Goal: Task Accomplishment & Management: Manage account settings

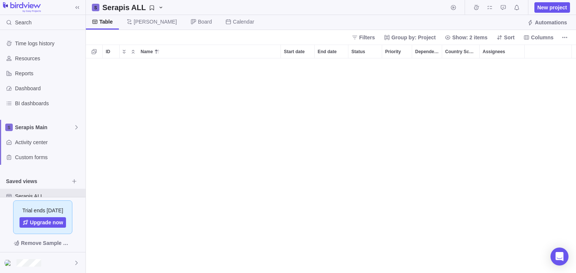
scroll to position [210, 485]
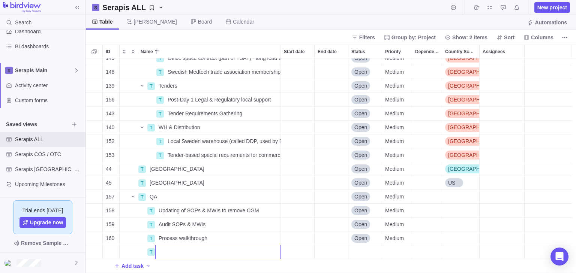
click at [188, 247] on input "Name" at bounding box center [218, 252] width 126 height 14
click at [467, 212] on div "149 T Office space contract (part of TSA?) - long lead time Details Open Medium…" at bounding box center [331, 165] width 490 height 215
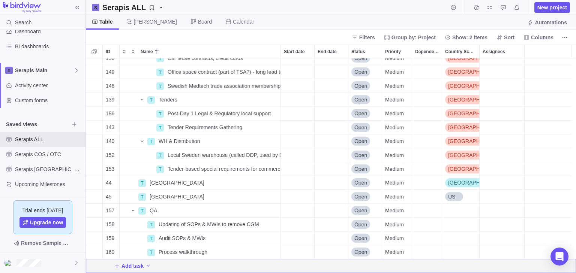
click at [570, 40] on div "Filters Group by: Project Show: 2 items Sort Columns" at bounding box center [331, 37] width 490 height 15
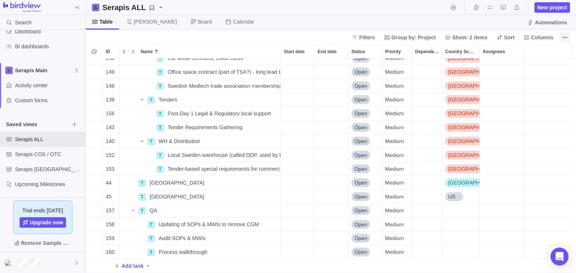
click at [566, 38] on icon "More actions" at bounding box center [565, 37] width 6 height 6
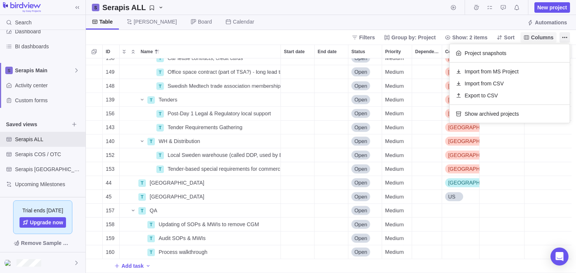
drag, startPoint x: 555, startPoint y: 34, endPoint x: 549, endPoint y: 34, distance: 6.0
click at [553, 34] on body "Search Time logs history Resources Reports Dashboard BI dashboards Serapis Main…" at bounding box center [288, 136] width 576 height 273
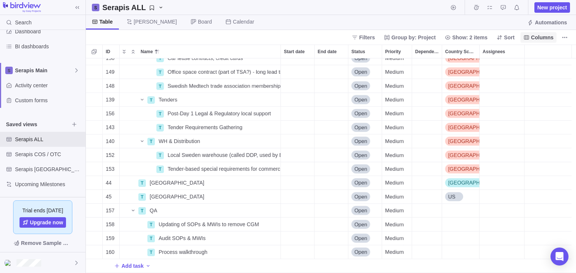
click at [549, 34] on span "Columns" at bounding box center [542, 37] width 22 height 7
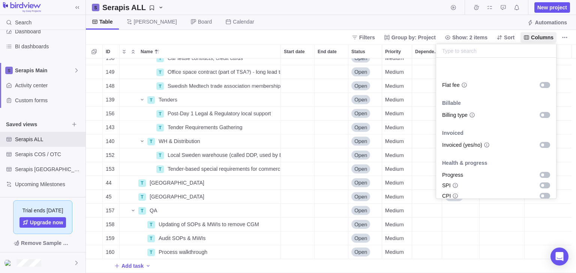
scroll to position [466, 0]
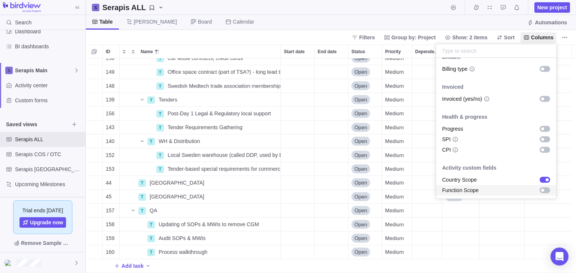
click at [540, 187] on div "grid" at bounding box center [542, 190] width 13 height 7
click at [488, 27] on body "Search Time logs history Resources Reports Dashboard BI dashboards Serapis Main…" at bounding box center [288, 136] width 576 height 273
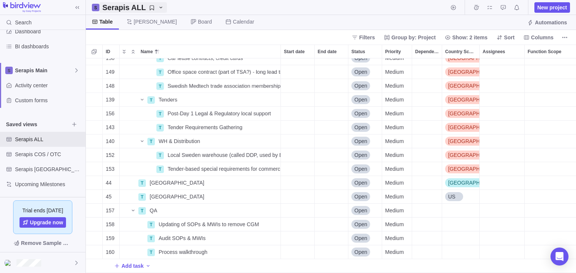
click at [158, 7] on icon "Serapis ALL" at bounding box center [161, 7] width 6 height 6
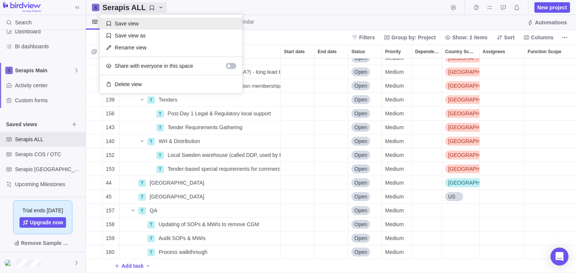
click at [157, 24] on div "Save view" at bounding box center [171, 24] width 142 height 12
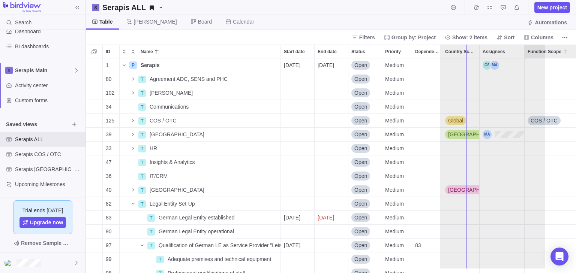
scroll to position [0, 58]
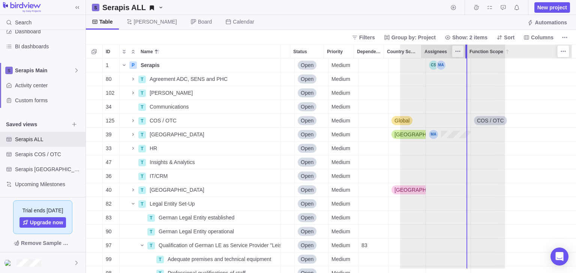
drag, startPoint x: 538, startPoint y: 52, endPoint x: 467, endPoint y: 53, distance: 70.5
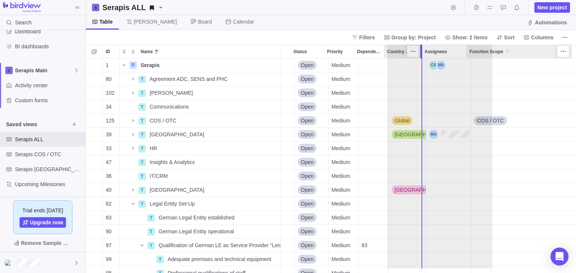
drag, startPoint x: 510, startPoint y: 51, endPoint x: 424, endPoint y: 49, distance: 85.9
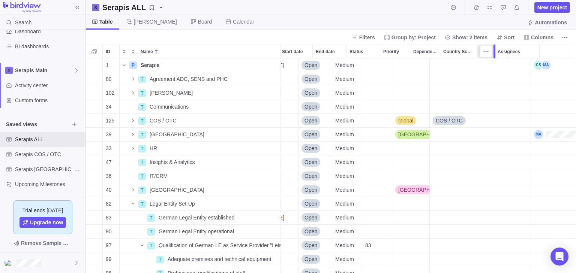
scroll to position [0, 0]
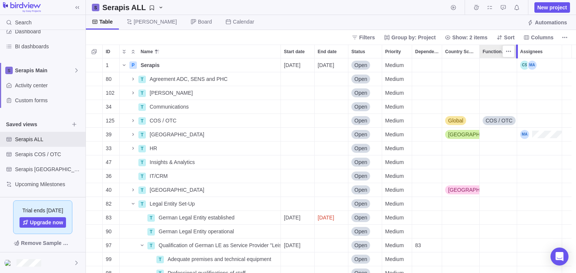
drag, startPoint x: 526, startPoint y: 51, endPoint x: 518, endPoint y: 52, distance: 8.0
click at [518, 52] on div at bounding box center [518, 52] width 6 height 14
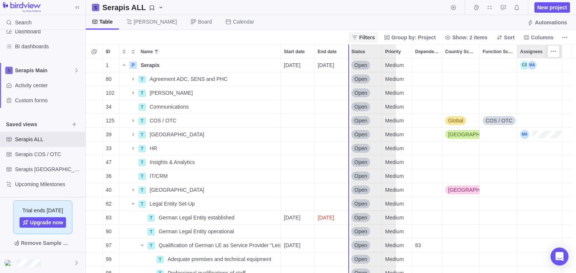
drag, startPoint x: 534, startPoint y: 49, endPoint x: 364, endPoint y: 40, distance: 169.7
click at [364, 40] on div "Serapis ALL New project Table [PERSON_NAME] Board Calendar Automations Filters …" at bounding box center [331, 136] width 490 height 273
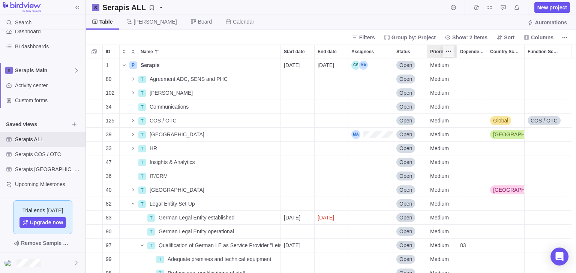
click at [452, 50] on span "More actions" at bounding box center [448, 51] width 10 height 10
click at [465, 100] on span "Hide" at bounding box center [463, 102] width 11 height 7
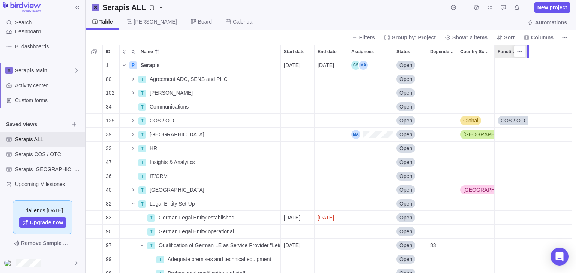
drag, startPoint x: 531, startPoint y: 53, endPoint x: 527, endPoint y: 53, distance: 4.1
click at [527, 53] on div at bounding box center [528, 52] width 2 height 14
click at [159, 7] on span "Serapis ALL" at bounding box center [132, 7] width 67 height 10
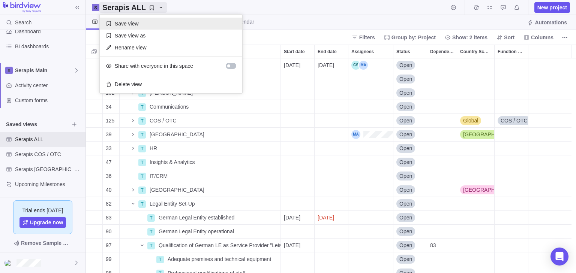
click at [156, 23] on div "Save view" at bounding box center [171, 24] width 142 height 12
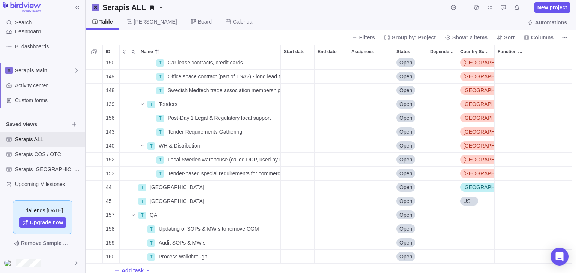
scroll to position [465, 0]
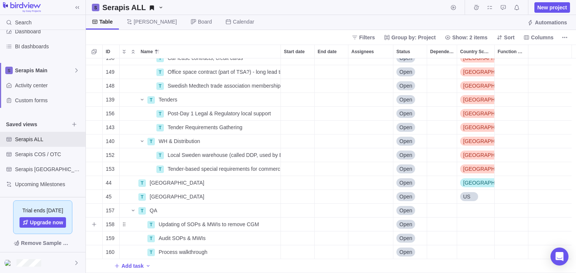
click at [465, 223] on div "Country Scope" at bounding box center [475, 224] width 37 height 13
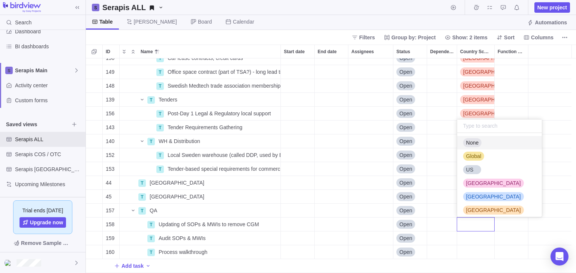
click at [519, 110] on div "150 T Car lease contracts, credit cards Details Open Sweden 149 T Office space …" at bounding box center [331, 165] width 490 height 215
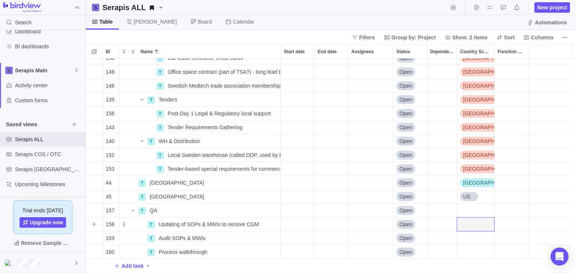
click at [506, 228] on div "Function Scope" at bounding box center [510, 224] width 33 height 13
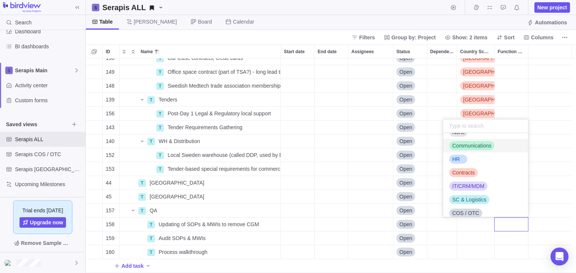
scroll to position [0, 0]
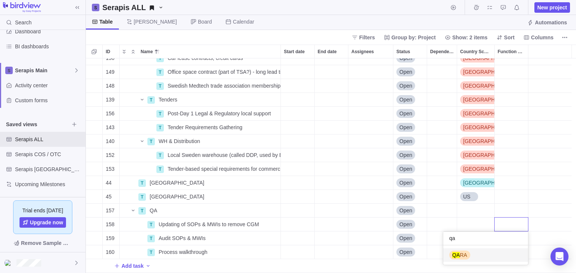
type input "qa"
drag, startPoint x: 469, startPoint y: 257, endPoint x: 477, endPoint y: 253, distance: 9.1
click at [469, 258] on div "QA RA" at bounding box center [485, 255] width 85 height 13
click at [509, 225] on span "QARA" at bounding box center [507, 224] width 15 height 7
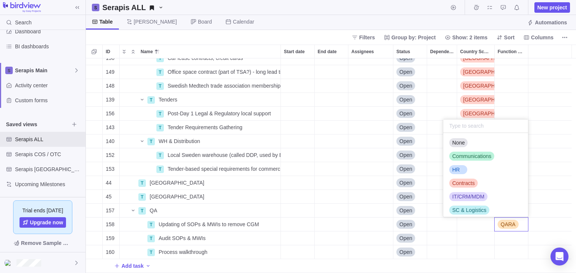
scroll to position [40, 0]
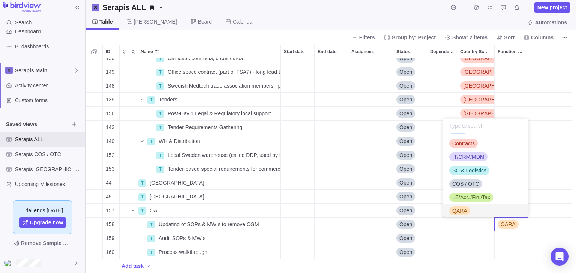
click at [463, 210] on span "QARA" at bounding box center [459, 210] width 15 height 7
click at [508, 238] on div "150 T Car lease contracts, credit cards Details Open Sweden 149 T Office space …" at bounding box center [331, 165] width 490 height 215
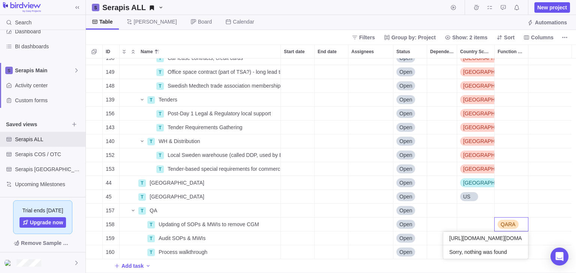
scroll to position [0, 1155]
type input "[URL][DOMAIN_NAME][DOMAIN_NAME][EMAIL_ADDRESS][DOMAIN_NAME]"
click at [514, 226] on span "QARA" at bounding box center [507, 224] width 15 height 7
click at [519, 226] on div "QARA" at bounding box center [510, 224] width 33 height 13
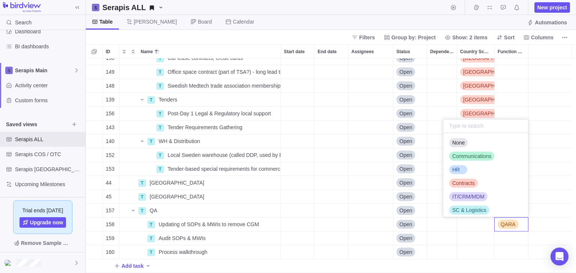
scroll to position [40, 0]
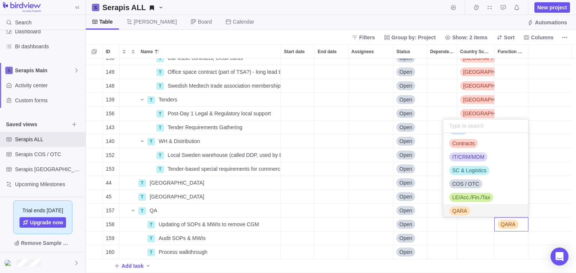
click at [472, 208] on div "QARA" at bounding box center [485, 210] width 85 height 13
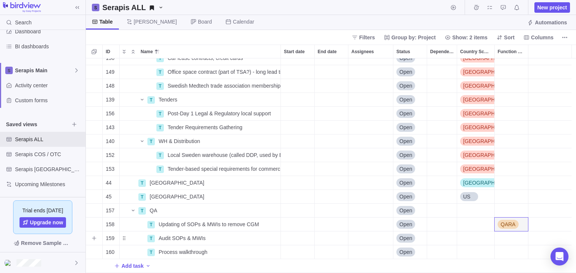
click at [508, 242] on div "Function Scope" at bounding box center [510, 238] width 33 height 13
type input "q"
click at [506, 254] on div "150 T Car lease contracts, credit cards Details Open Sweden 149 T Office space …" at bounding box center [331, 165] width 490 height 215
click at [507, 236] on div "Function Scope" at bounding box center [510, 238] width 33 height 13
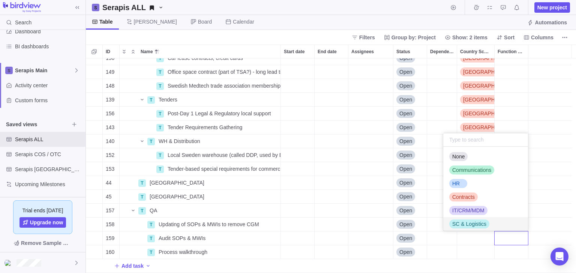
type input "q"
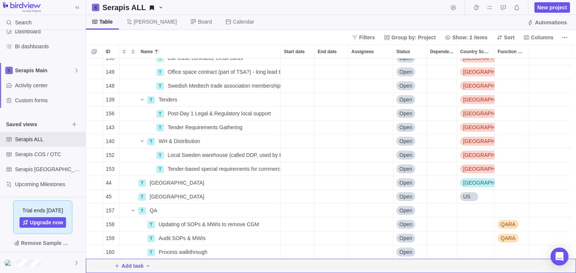
click at [510, 253] on div "Function Scope" at bounding box center [510, 252] width 33 height 13
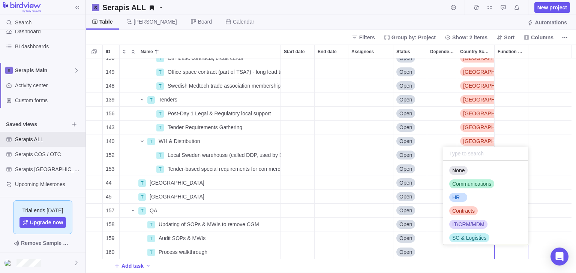
scroll to position [465, 0]
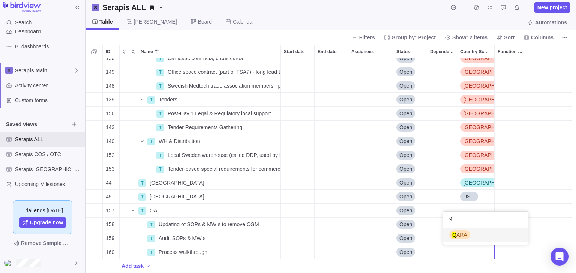
type input "q"
click at [459, 232] on span "Q ARA" at bounding box center [459, 234] width 15 height 7
click at [132, 263] on span "Add task" at bounding box center [132, 265] width 22 height 7
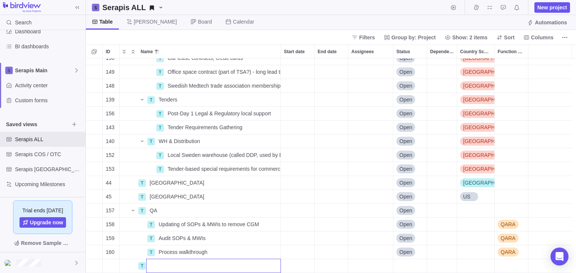
scroll to position [479, 0]
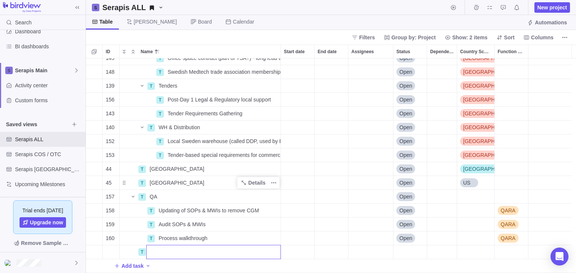
click at [165, 201] on div "149 T Office space contract (part of TSA?) - long lead time Details Open [GEOGR…" at bounding box center [331, 165] width 490 height 215
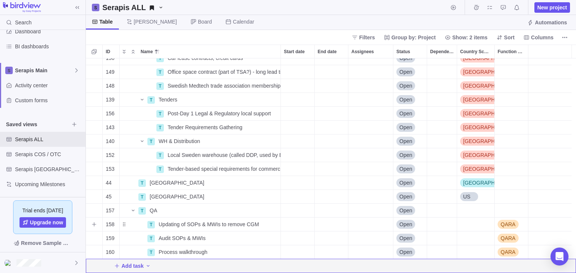
scroll to position [465, 0]
click at [136, 269] on span "Add task" at bounding box center [132, 265] width 22 height 7
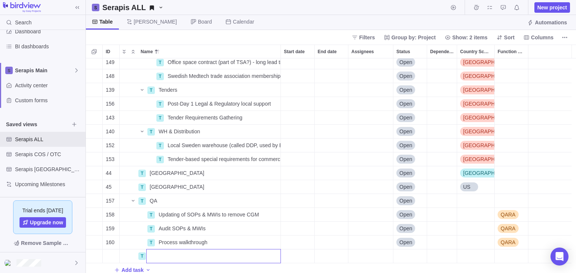
scroll to position [479, 0]
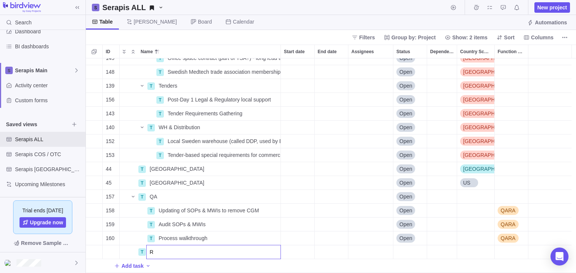
type input "RA"
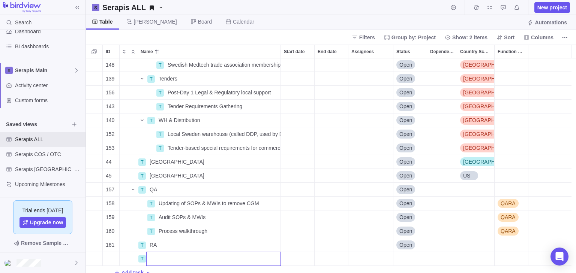
scroll to position [493, 0]
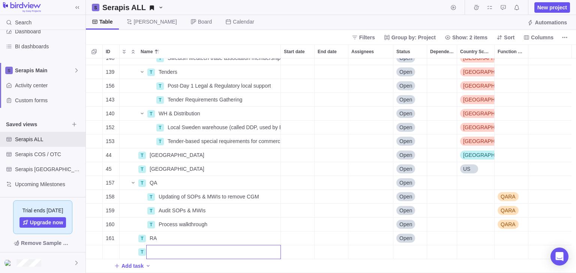
drag, startPoint x: 499, startPoint y: 240, endPoint x: 504, endPoint y: 238, distance: 4.7
click at [499, 240] on div "148 T Swedish Medtech trade association membership Details Open [GEOGRAPHIC_DAT…" at bounding box center [331, 165] width 490 height 215
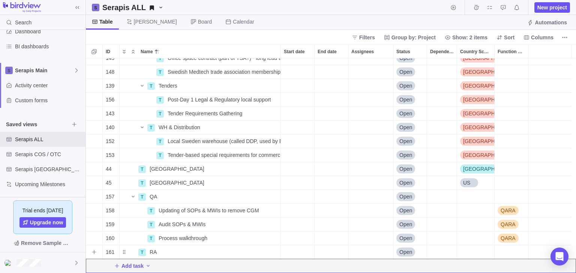
click at [503, 249] on div "Function Scope" at bounding box center [510, 252] width 33 height 13
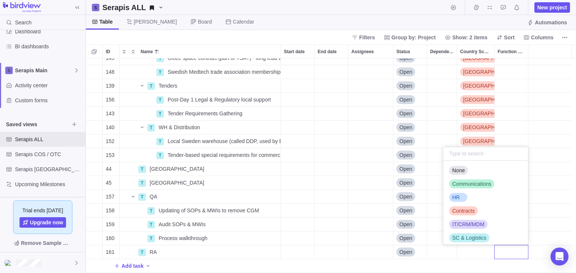
scroll to position [478, 0]
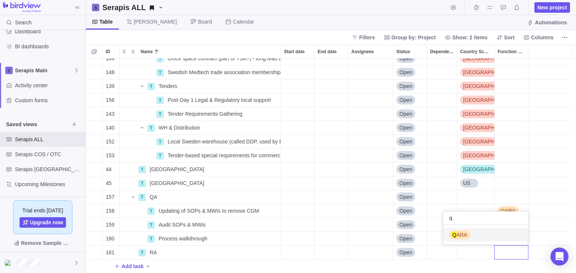
type input "q"
click at [466, 236] on div "Q ARA" at bounding box center [459, 234] width 21 height 7
click at [133, 266] on span "Add task" at bounding box center [132, 265] width 22 height 7
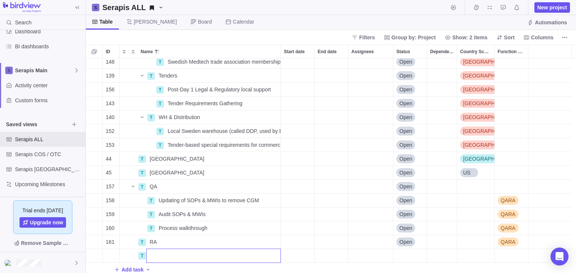
scroll to position [493, 0]
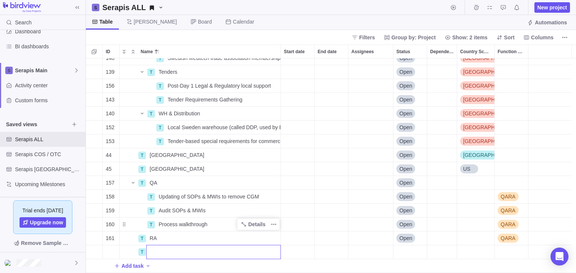
click at [119, 237] on div "148 T Swedish Medtech trade association membership Details Open [GEOGRAPHIC_DAT…" at bounding box center [331, 165] width 490 height 215
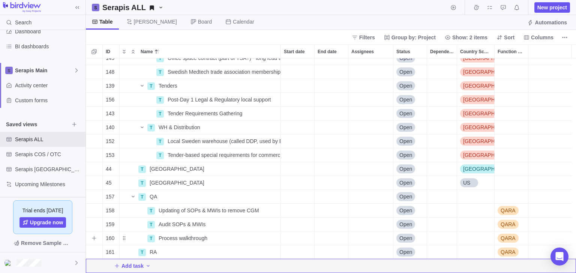
scroll to position [478, 0]
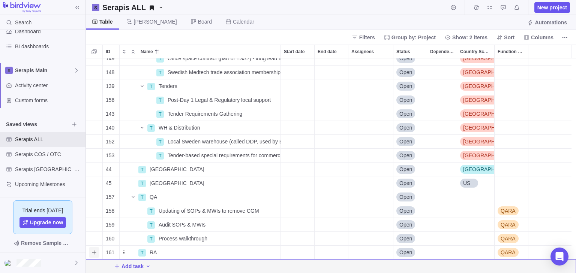
click at [96, 252] on icon "Add sub-activity" at bounding box center [94, 252] width 4 height 4
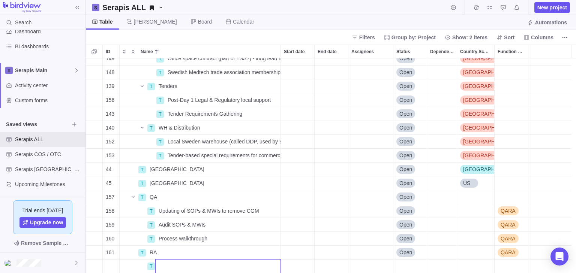
scroll to position [493, 0]
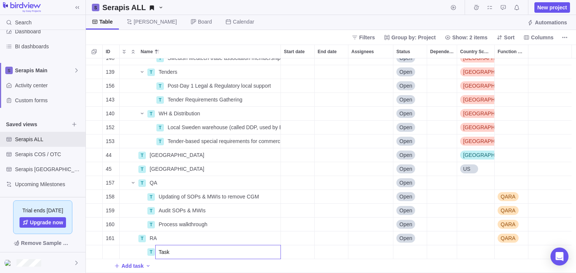
type input "Task 1"
type input "Task 2"
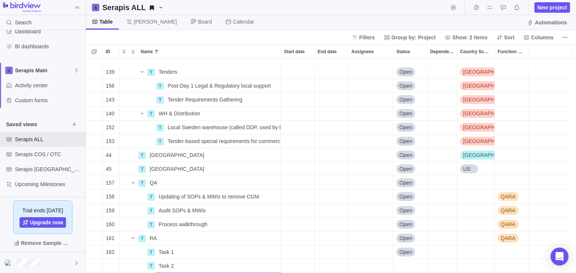
scroll to position [506, 0]
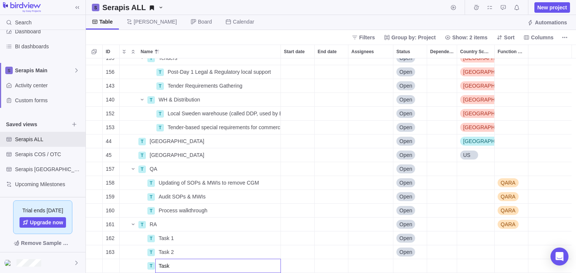
type input "Task 3"
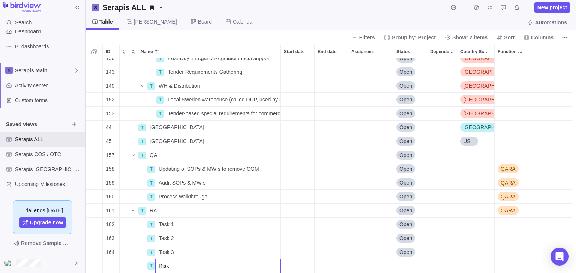
type input "Risk 1"
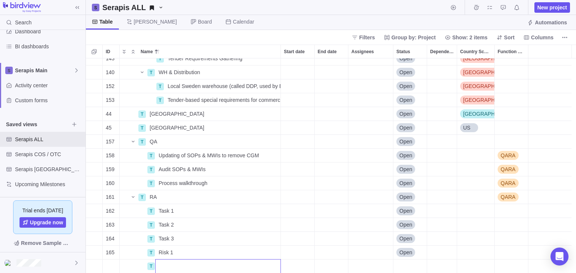
click at [201, 255] on div "146 T Websites, Marketing materials redo based on 365 launch timing & LE setup …" at bounding box center [331, 165] width 490 height 215
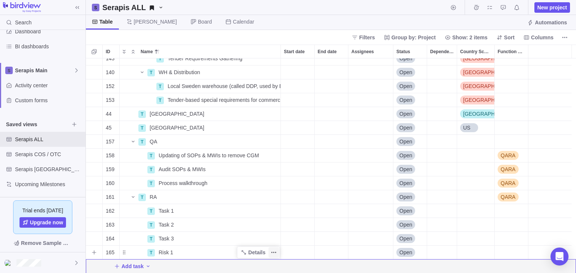
click at [275, 252] on icon "More actions" at bounding box center [274, 253] width 6 height 6
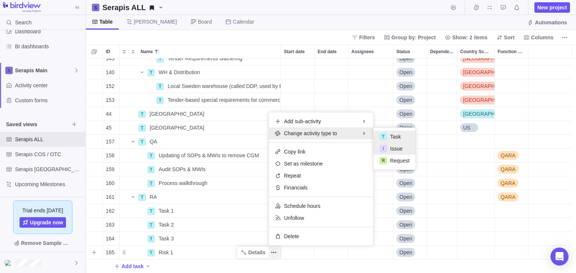
click at [393, 149] on span "Issue" at bounding box center [396, 148] width 12 height 7
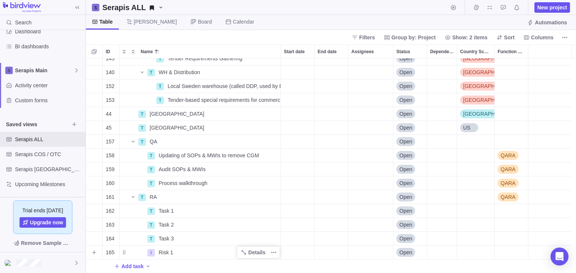
click at [171, 253] on span "Risk 1" at bounding box center [166, 252] width 15 height 7
type input "Question / Risk"
click at [76, 8] on icon at bounding box center [77, 7] width 4 height 3
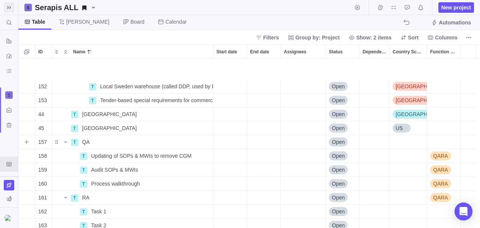
scroll to position [580, 0]
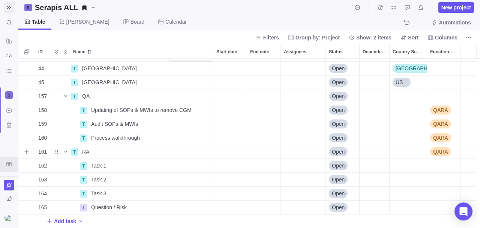
drag, startPoint x: 64, startPoint y: 150, endPoint x: 69, endPoint y: 113, distance: 37.4
click at [64, 150] on icon "Name" at bounding box center [66, 151] width 6 height 6
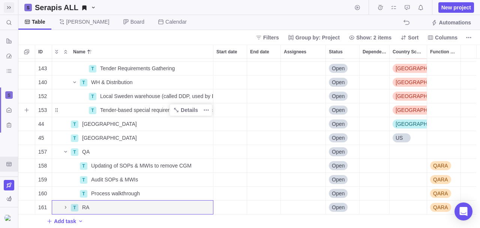
scroll to position [524, 0]
click at [65, 206] on icon "Name" at bounding box center [65, 206] width 1 height 3
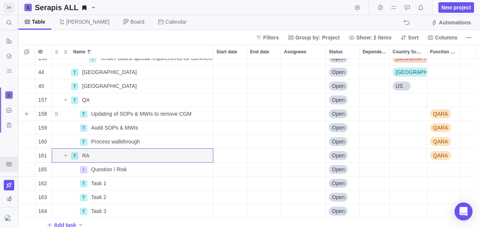
scroll to position [580, 0]
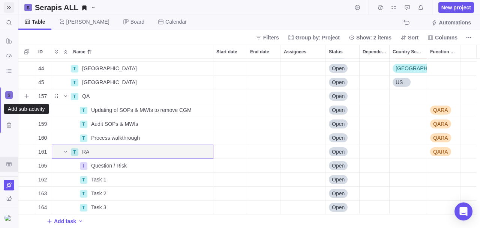
click at [26, 98] on icon "Add sub-activity" at bounding box center [27, 96] width 6 height 6
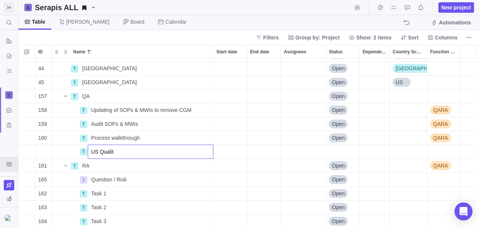
type input "US Quality"
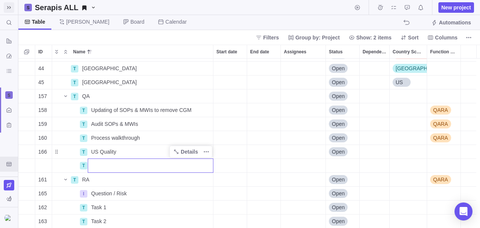
click at [70, 155] on div "153 T Tender-based special requirements for commercial deliveries Details Open …" at bounding box center [248, 142] width 461 height 169
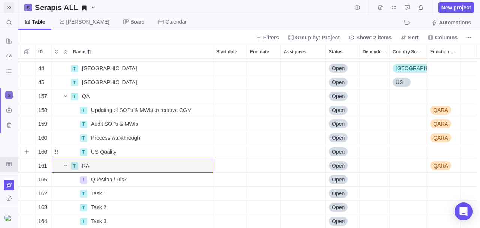
click at [25, 152] on icon "Add sub-activity" at bounding box center [27, 151] width 6 height 6
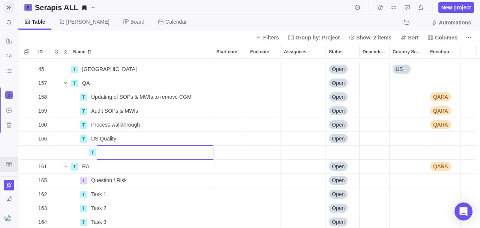
scroll to position [604, 0]
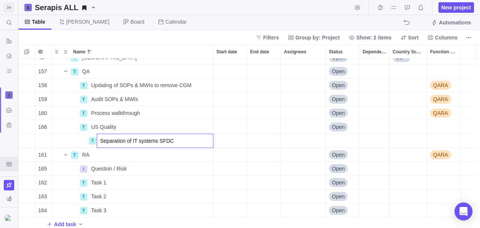
drag, startPoint x: 175, startPoint y: 142, endPoint x: 89, endPoint y: 140, distance: 85.5
click at [89, 140] on div "45 T [GEOGRAPHIC_DATA] Details Open US 157 T QA Details Open 158 T Updating of …" at bounding box center [248, 142] width 461 height 169
type input "Validation of SFDC in SENS environments"
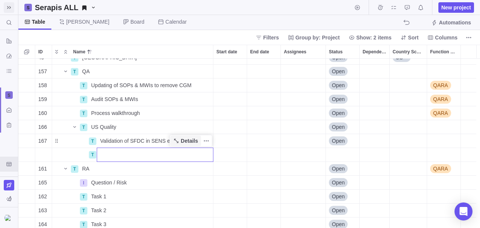
drag, startPoint x: 164, startPoint y: 136, endPoint x: 177, endPoint y: 141, distance: 13.6
click at [165, 137] on div "45 T [GEOGRAPHIC_DATA] Details Open US 157 T QA Details Open 158 T Updating of …" at bounding box center [248, 142] width 461 height 169
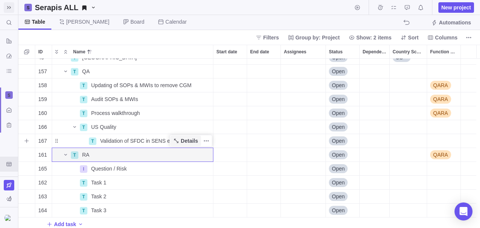
click at [184, 141] on span "Details" at bounding box center [189, 140] width 17 height 7
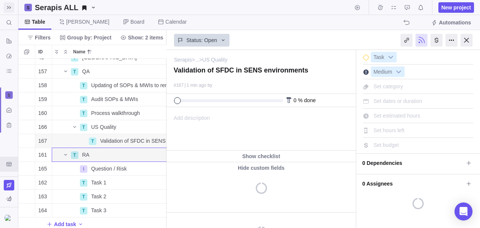
click at [212, 119] on div "Add description ... read all" at bounding box center [260, 128] width 187 height 43
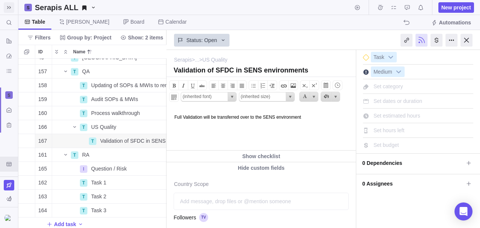
click at [326, 114] on body "Full Validation will be transferred over to the SENS environment" at bounding box center [260, 113] width 187 height 12
click at [327, 118] on body "Full Validation will be transferred over to the SENS environment" at bounding box center [260, 113] width 187 height 12
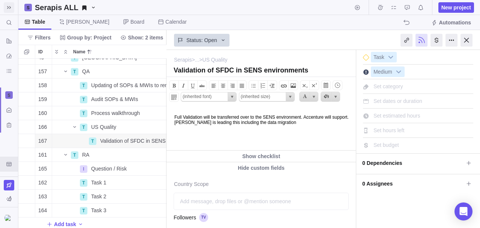
click at [317, 124] on body "Full Validation will be transferred over to the SENS environment. Accenture wil…" at bounding box center [260, 116] width 187 height 18
click at [232, 130] on body "Full Validation will be transferred over to the SENS environment. Accenture wil…" at bounding box center [260, 118] width 187 height 23
click at [351, 123] on body "Full Validation will be transferred over to the SENS environment. Accenture wil…" at bounding box center [260, 118] width 187 height 23
click at [268, 130] on body "Full Validation will be transferred over to the SENS environment. Accenture wil…" at bounding box center [260, 118] width 187 height 23
click at [177, 128] on body "Full Validation will be transferred over to the SENS environment. Accenture wil…" at bounding box center [260, 118] width 187 height 23
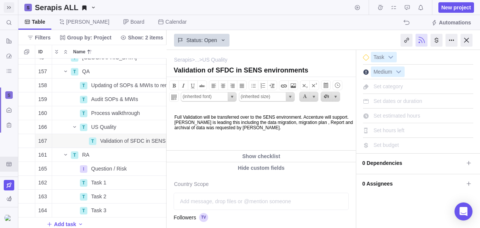
click at [297, 127] on body "Full Validation will be transferred over to the SENS environment. Accenture wil…" at bounding box center [260, 118] width 187 height 23
click at [281, 123] on body "Full Validation will be transferred over to the SENS environment. Accenture wil…" at bounding box center [260, 118] width 187 height 23
drag, startPoint x: 279, startPoint y: 123, endPoint x: 204, endPoint y: 121, distance: 75.0
click at [205, 121] on body "Full Validation will be transferred over to the SENS environment. Accenture wil…" at bounding box center [260, 118] width 187 height 23
drag, startPoint x: 204, startPoint y: 121, endPoint x: 283, endPoint y: 122, distance: 78.4
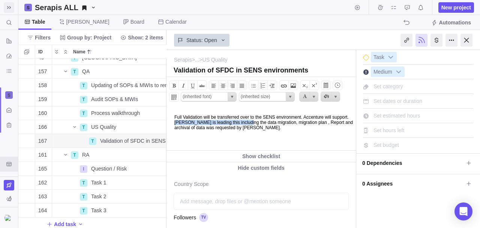
click at [283, 122] on body "Full Validation will be transferred over to the SENS environment. Accenture wil…" at bounding box center [260, 118] width 187 height 23
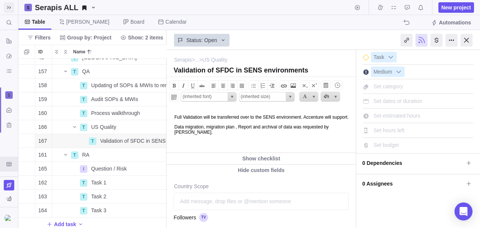
click at [244, 132] on p "D﻿ata migration, migration plan , Report and archival of data was requested by …" at bounding box center [263, 129] width 179 height 10
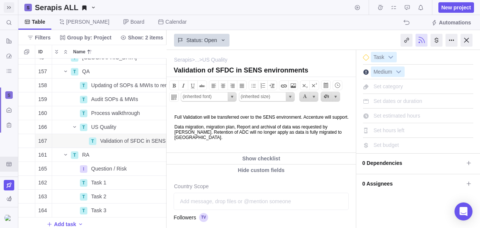
click at [220, 130] on p "D﻿ata migration, migration plan, Report and archival of data was requested by […" at bounding box center [263, 132] width 179 height 16
click at [244, 140] on p "D﻿ata migration, migration plan, Report and archival of data was requested by […" at bounding box center [263, 132] width 179 height 16
click at [351, 140] on p "D﻿ata migration, migration plan, Report and archival of data was requested by […" at bounding box center [263, 132] width 179 height 16
click at [24, 125] on icon "Add sub-activity" at bounding box center [27, 127] width 6 height 6
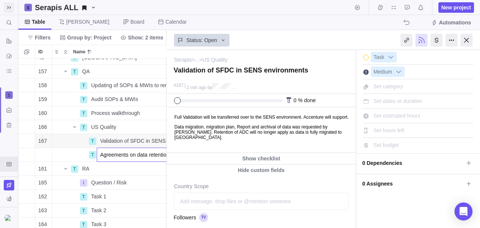
scroll to position [0, 64]
type input "Agreements on data retention"
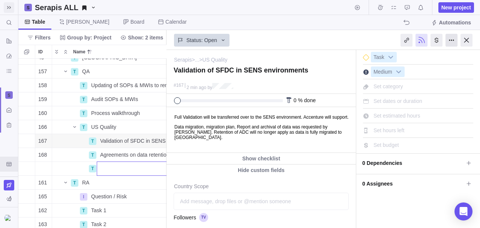
click at [467, 42] on body "Search (Ctrl+K) Time logs history Resources Reports Dashboard BI dashboards Act…" at bounding box center [240, 114] width 480 height 228
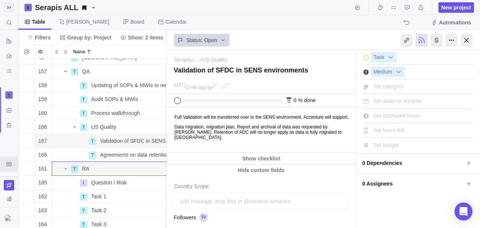
click at [289, 43] on div "Status: Open" at bounding box center [260, 39] width 189 height 17
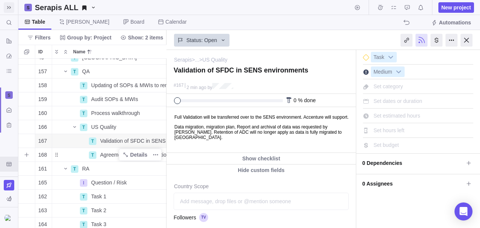
click at [109, 157] on span "Agreements on data retention" at bounding box center [134, 154] width 69 height 7
click at [82, 151] on div "45 T [GEOGRAPHIC_DATA] Details Open US 157 T QA Details Open 158 T Updating of …" at bounding box center [92, 142] width 148 height 169
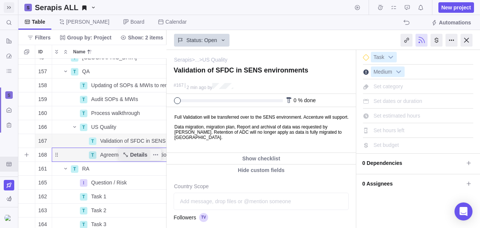
click at [135, 157] on span "Details" at bounding box center [138, 154] width 17 height 7
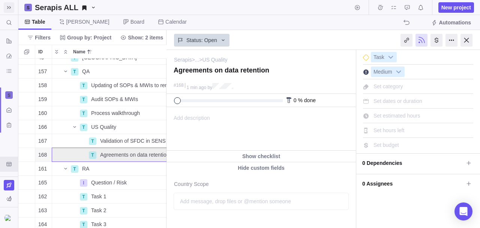
drag, startPoint x: 36, startPoint y: 13, endPoint x: 203, endPoint y: 120, distance: 198.2
click at [203, 120] on span "Add description" at bounding box center [188, 128] width 43 height 43
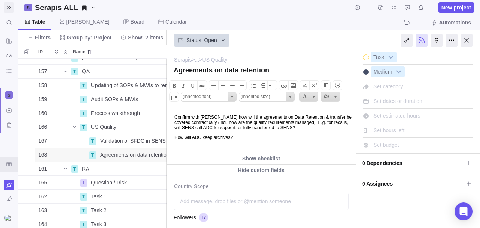
click at [250, 139] on p "How will ADC keep archives?﻿" at bounding box center [263, 137] width 179 height 5
click at [265, 140] on p "How will ADC keep archives?﻿" at bounding box center [263, 137] width 179 height 5
click at [247, 137] on p "How will ADC keep archives?﻿" at bounding box center [263, 137] width 179 height 5
click at [276, 143] on html "Confirm with [PERSON_NAME] how will the agreements on Data Retention & transfer…" at bounding box center [260, 129] width 187 height 45
click at [275, 138] on p "How will ADC keep archives?﻿ [PERSON_NAME]/[PERSON_NAME]?" at bounding box center [263, 137] width 179 height 5
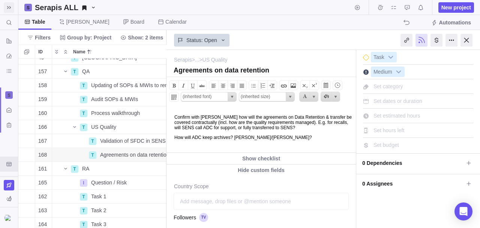
click at [339, 128] on p "Confirm with [PERSON_NAME] how will the agreements on Data Retention & transfer…" at bounding box center [263, 122] width 179 height 16
click at [280, 137] on p "How will ADC keep archives?﻿ [PERSON_NAME]/[PERSON_NAME]?" at bounding box center [263, 137] width 179 height 5
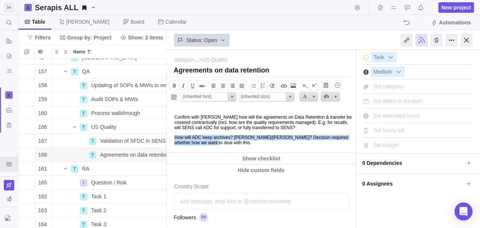
drag, startPoint x: 228, startPoint y: 144, endPoint x: 172, endPoint y: 140, distance: 55.3
click at [172, 140] on body "Confirm with [PERSON_NAME] how will the agreements on Data Retention & transfer…" at bounding box center [260, 126] width 187 height 38
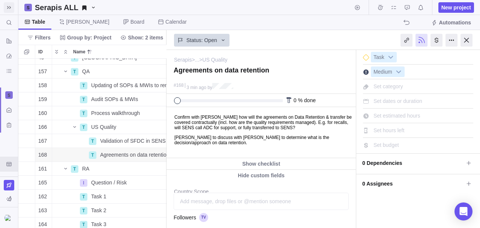
drag, startPoint x: 463, startPoint y: 40, endPoint x: 437, endPoint y: 41, distance: 25.9
click at [463, 40] on div at bounding box center [466, 40] width 12 height 13
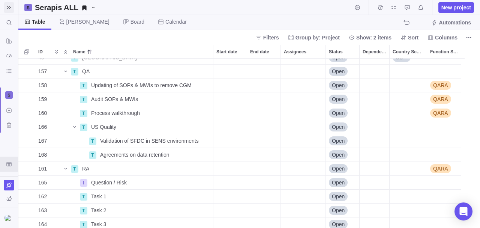
scroll to position [604, 0]
click at [24, 153] on icon "Add sub-activity" at bounding box center [27, 154] width 6 height 6
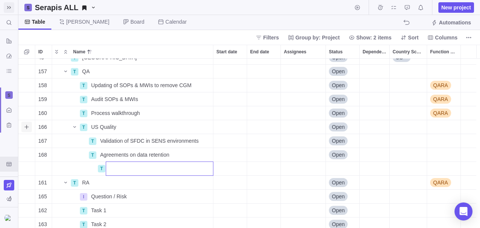
drag, startPoint x: 35, startPoint y: 129, endPoint x: 24, endPoint y: 127, distance: 11.2
click at [35, 129] on div "45 [GEOGRAPHIC_DATA] Details Open US 157 T QA Details Open 158 T Updating of SO…" at bounding box center [248, 142] width 461 height 169
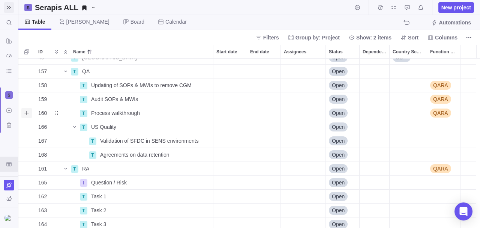
click at [28, 112] on icon "Add sub-activity" at bounding box center [26, 113] width 4 height 4
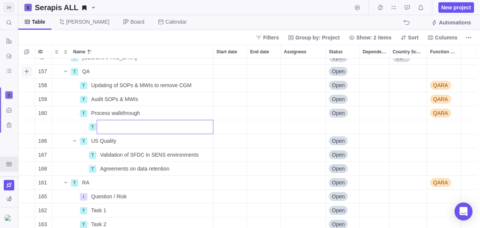
click at [26, 69] on div "45 [GEOGRAPHIC_DATA] Details Open US 157 T QA Details Open 158 T Updating of SO…" at bounding box center [248, 142] width 461 height 169
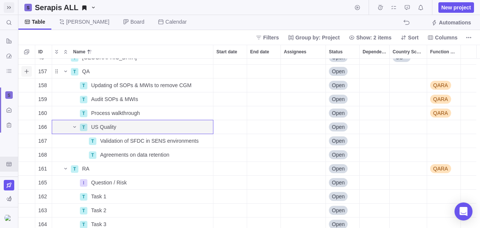
click at [28, 70] on icon "Add sub-activity" at bounding box center [26, 71] width 4 height 4
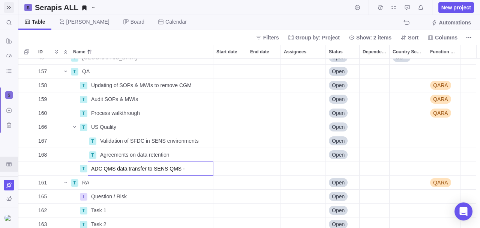
type input "ADC QMS data transfer to SENS QMS"
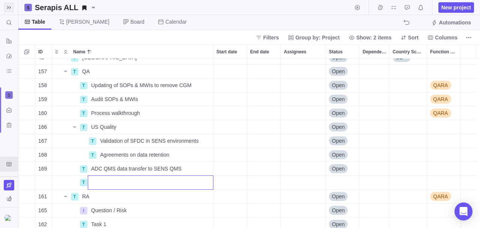
click at [168, 163] on div "45 T [GEOGRAPHIC_DATA] Details Open US 157 T QA Details Open 158 T Updating of …" at bounding box center [248, 142] width 461 height 169
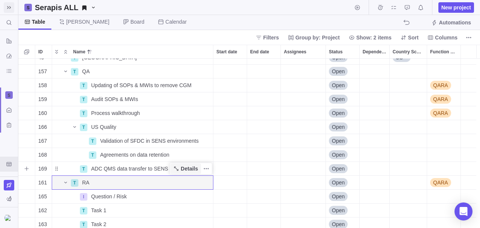
click at [185, 169] on span "Details" at bounding box center [189, 168] width 17 height 7
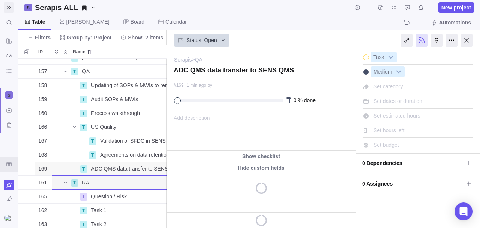
scroll to position [0, 51]
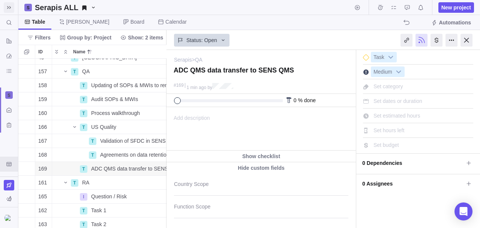
click at [207, 121] on span "Add description" at bounding box center [188, 128] width 43 height 43
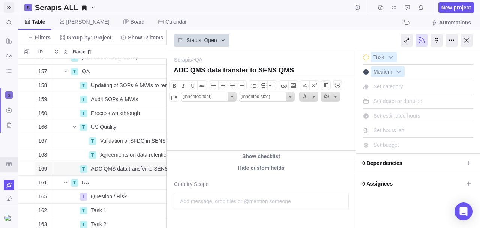
scroll to position [0, 0]
click at [209, 113] on body at bounding box center [260, 113] width 187 height 12
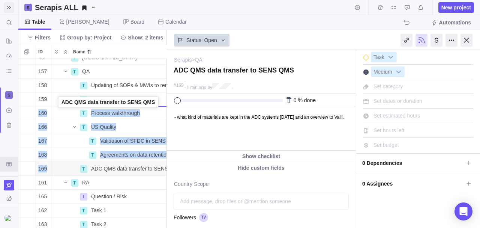
drag, startPoint x: 58, startPoint y: 169, endPoint x: 60, endPoint y: 104, distance: 64.9
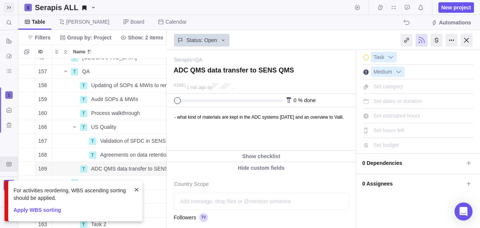
click at [136, 191] on span at bounding box center [136, 189] width 6 height 6
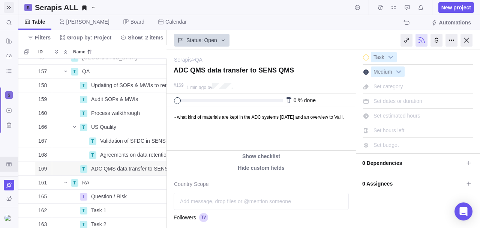
click at [198, 120] on body "- what kind of materials are kept in the ADC systems [DATE] and an overview to …" at bounding box center [260, 113] width 187 height 12
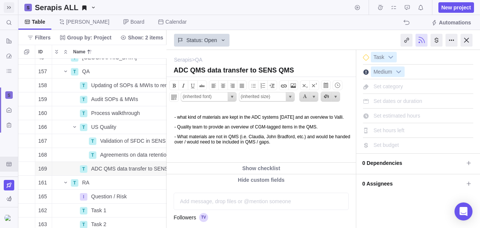
click at [315, 144] on p "- What materials are not in QMS (i.e. [PERSON_NAME], [PERSON_NAME], etc.) and w…" at bounding box center [263, 139] width 179 height 10
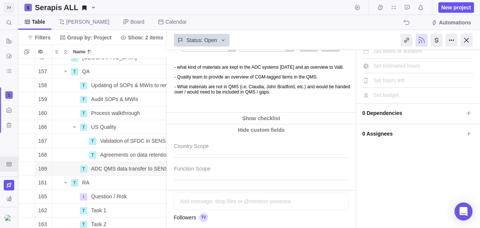
scroll to position [25, 0]
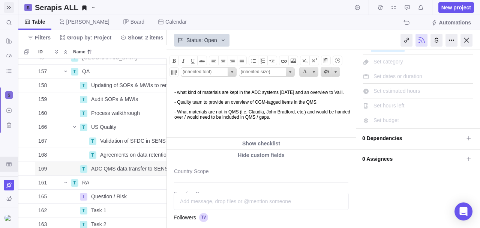
click at [318, 120] on p "- What materials are not in QMS (i.e. [PERSON_NAME], [PERSON_NAME], etc.) and w…" at bounding box center [263, 114] width 179 height 10
click at [180, 118] on p "- What materials are not in QMS (i.e. [PERSON_NAME], [PERSON_NAME], etc.) and w…" at bounding box center [263, 114] width 179 height 10
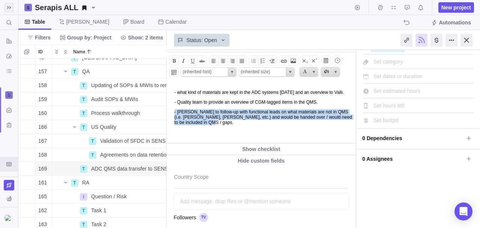
drag, startPoint x: 238, startPoint y: 126, endPoint x: 175, endPoint y: 119, distance: 63.8
click at [175, 119] on p "- [PERSON_NAME] to follow-up with functional leads on what materials are not in…" at bounding box center [263, 117] width 179 height 16
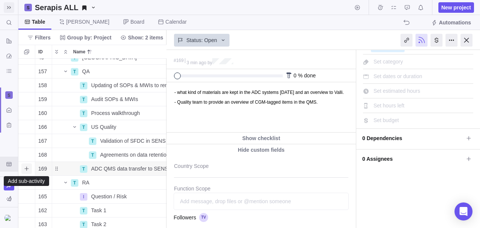
click at [26, 167] on icon "Add sub-activity" at bounding box center [27, 168] width 6 height 6
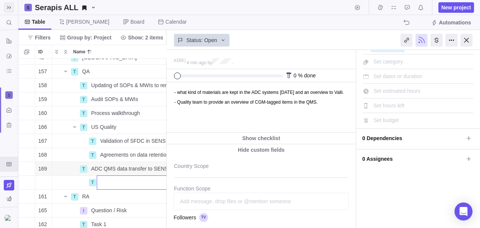
type input "- [PERSON_NAME] to follow-up with functional leads on what materials are not in…"
click at [205, 107] on body "Search (Ctrl+K) Time logs history Resources Reports Dashboard BI dashboards Act…" at bounding box center [240, 114] width 480 height 228
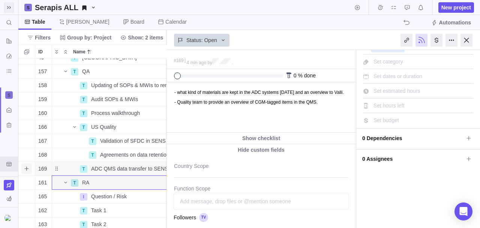
click at [28, 169] on icon "Add sub-activity" at bounding box center [27, 168] width 6 height 6
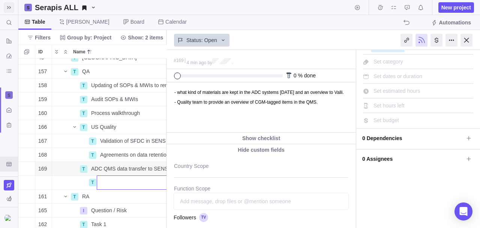
scroll to position [0, 51]
click at [120, 183] on input "Name" at bounding box center [155, 182] width 117 height 14
type input "N"
type input "Q"
type input "Materials outside QMS"
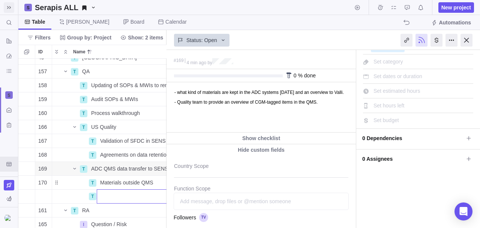
click at [107, 184] on div "45 T [GEOGRAPHIC_DATA] Details Open US 157 T QA Details Open 158 T Updating of …" at bounding box center [92, 142] width 148 height 169
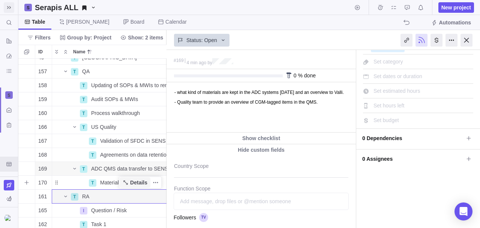
click at [142, 181] on span "Details" at bounding box center [138, 181] width 17 height 7
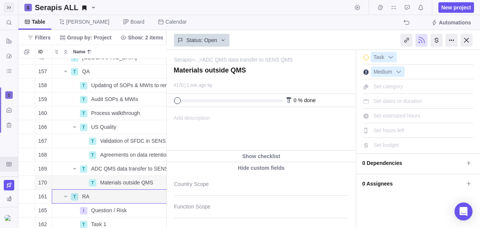
click at [200, 116] on span "Add description" at bounding box center [188, 128] width 43 height 43
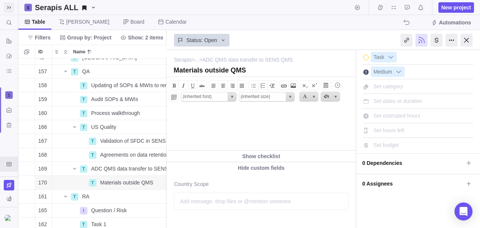
click at [201, 120] on html at bounding box center [260, 128] width 187 height 43
paste body
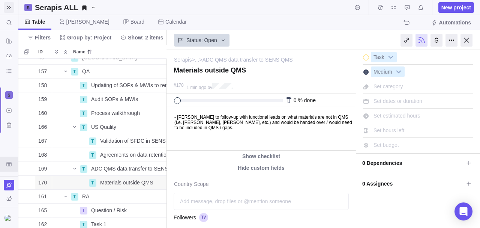
click at [337, 37] on div "Status: Open" at bounding box center [260, 39] width 189 height 17
click at [466, 40] on div at bounding box center [466, 40] width 12 height 13
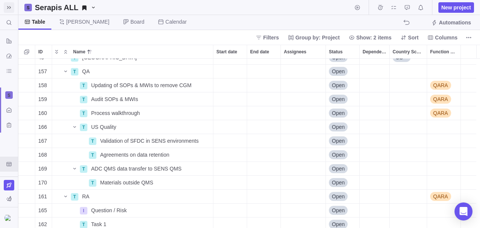
scroll to position [604, 0]
click at [152, 184] on span "Materials outside QMS" at bounding box center [126, 181] width 53 height 7
click at [156, 183] on input "Materials outside QMS" at bounding box center [155, 182] width 117 height 14
click at [97, 184] on input "Materials outside QMS" at bounding box center [155, 182] width 117 height 14
type input "Identify Materials outside QMS"
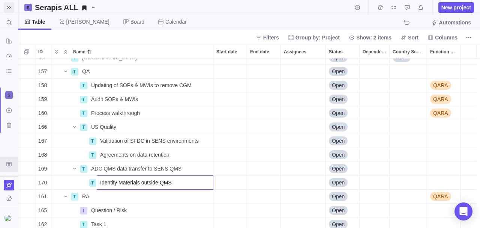
click at [24, 73] on div "45 T [GEOGRAPHIC_DATA] Details Open US 157 T QA Details Open 158 T Updating of …" at bounding box center [248, 142] width 461 height 169
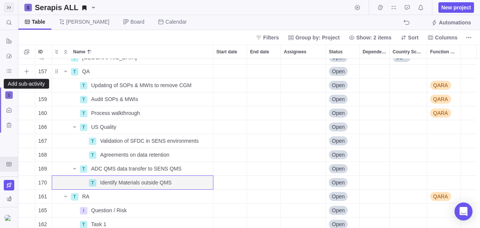
drag, startPoint x: 28, startPoint y: 70, endPoint x: 54, endPoint y: 142, distance: 76.2
click at [28, 70] on icon "Add sub-activity" at bounding box center [26, 71] width 4 height 4
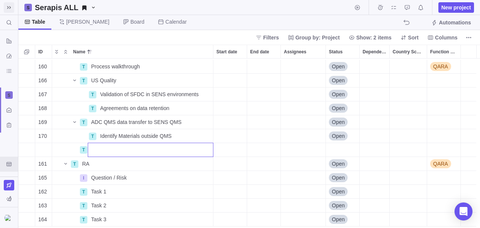
scroll to position [655, 0]
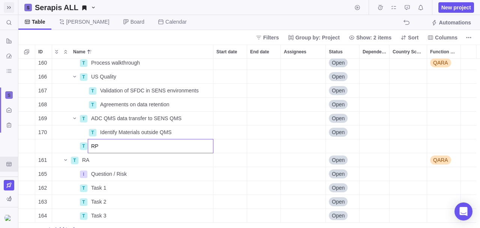
type input "R"
type input "P"
type input "Returned product to Valhalla - check if one-off or expectations if regular proc…"
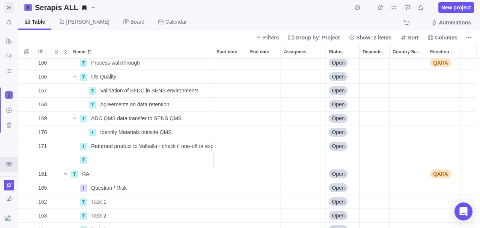
click at [214, 51] on div "ID Name Start date End date Assignees Status Dependency Country Scope Function …" at bounding box center [248, 136] width 461 height 183
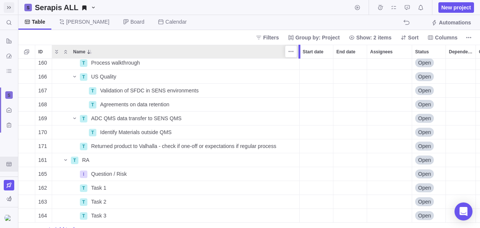
drag, startPoint x: 213, startPoint y: 51, endPoint x: 300, endPoint y: 56, distance: 86.7
click at [300, 56] on div at bounding box center [299, 52] width 2 height 14
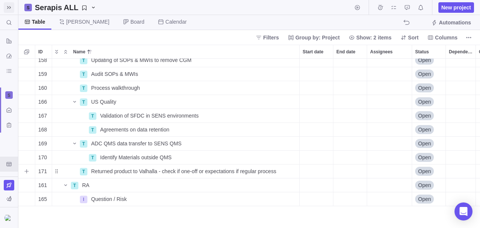
scroll to position [604, 0]
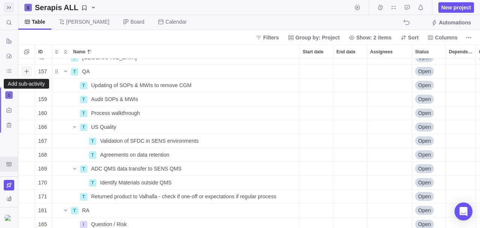
click at [27, 70] on icon "Add sub-activity" at bounding box center [27, 71] width 6 height 6
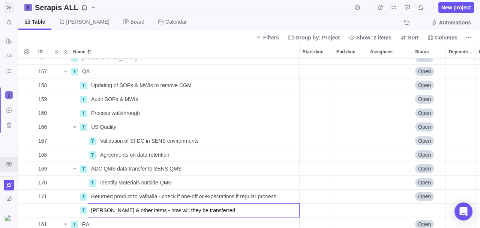
type input "[PERSON_NAME] & other items - how will they be transferred?"
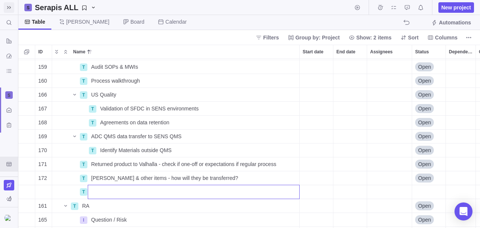
scroll to position [661, 0]
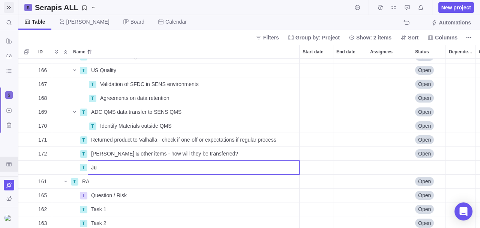
type input "J"
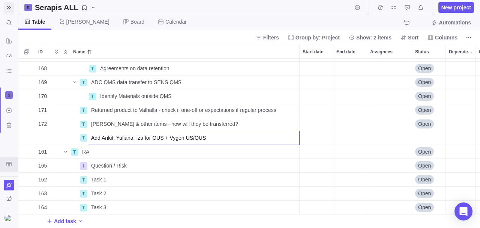
scroll to position [694, 0]
type input "Add Ankit, Yuliana, Iza for OUS + Vygon US/OUS"
click at [243, 118] on div "168 T Agreements on data retention Details Open 169 T ADC QMS data transfer to …" at bounding box center [248, 142] width 461 height 169
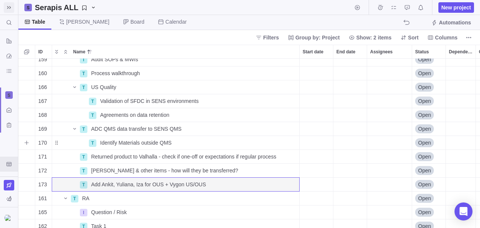
scroll to position [669, 0]
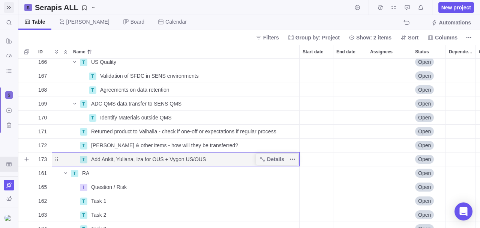
click at [207, 157] on div "Add Ankit, Yuliana, Iza for OUS + Vygon US/OUS" at bounding box center [193, 158] width 211 height 13
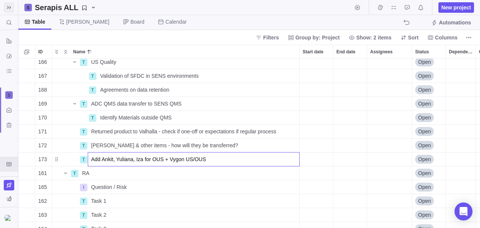
click at [212, 158] on input "Add Ankit, Yuliana, Iza for OUS + Vygon US/OUS" at bounding box center [194, 159] width 212 height 14
click at [102, 158] on input "Add Ankit, Yuliana, Iza for OUS + Vygon US/OUS" at bounding box center [194, 159] width 212 height 14
click at [235, 156] on input "Add [PERSON_NAME], [PERSON_NAME], [PERSON_NAME], Iza for OUS + Vygon US/OUS" at bounding box center [194, 159] width 212 height 14
type input "Add [PERSON_NAME], [PERSON_NAME], [PERSON_NAME], Iza for OUS + Vygon US/OUS (en…"
click at [253, 144] on div "166 T US Quality Details Open 167 T Validation of SFDC in SENS environments Det…" at bounding box center [248, 142] width 461 height 169
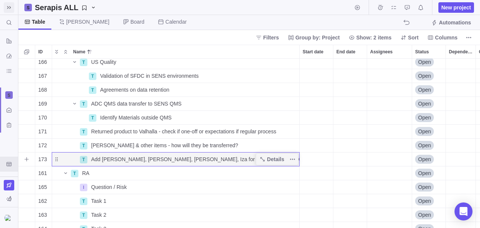
click at [255, 156] on div "Add [PERSON_NAME], [PERSON_NAME], [PERSON_NAME], Iza for OUS + Vygon US/OUS (en…" at bounding box center [193, 158] width 211 height 13
click at [277, 126] on div "166 T US Quality Details Open 167 T Validation of SFDC in SENS environments Det…" at bounding box center [248, 142] width 461 height 169
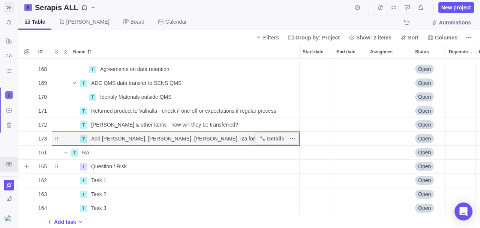
scroll to position [694, 0]
click at [206, 164] on div "Question / Risk" at bounding box center [193, 165] width 211 height 13
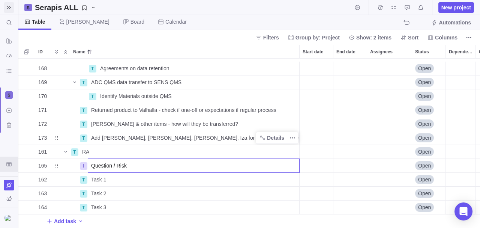
click at [130, 158] on input "Question / Risk" at bounding box center [194, 165] width 212 height 14
type input "What are the tender submissions from OUS and overview"
click at [269, 175] on div "168 T Agreements on data retention Details Open 169 T ADC QMS data transfer to …" at bounding box center [248, 142] width 461 height 169
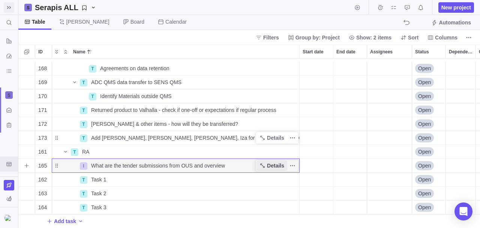
click at [268, 163] on span "Details" at bounding box center [271, 165] width 31 height 10
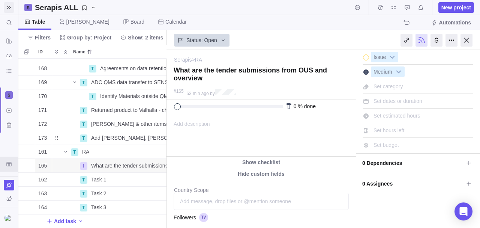
click at [217, 128] on div "Add description ... read all" at bounding box center [260, 134] width 187 height 43
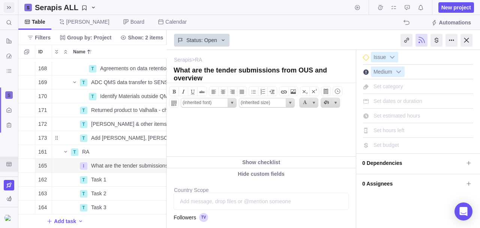
click at [209, 126] on html at bounding box center [260, 134] width 187 height 43
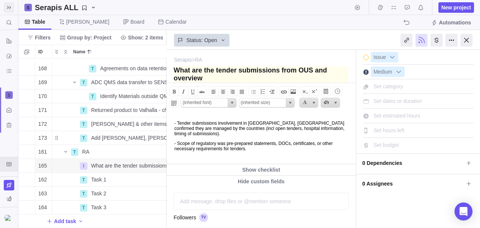
click at [214, 73] on textarea at bounding box center [261, 75] width 175 height 19
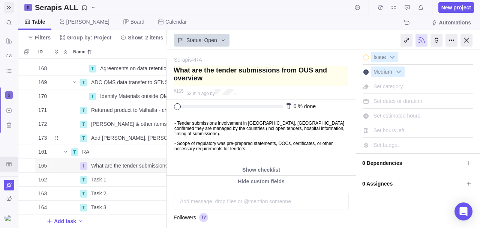
click at [213, 76] on textarea at bounding box center [261, 75] width 175 height 19
type textarea "T"
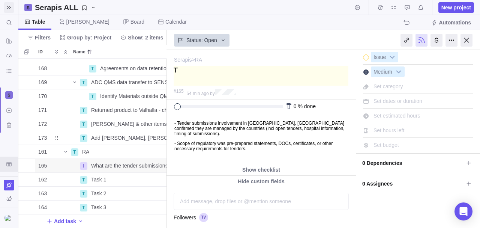
type textarea "Tn"
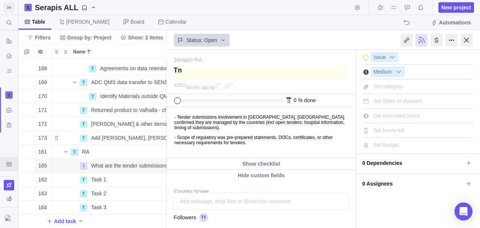
type textarea "Tne"
type textarea "Tned"
type textarea "Tne"
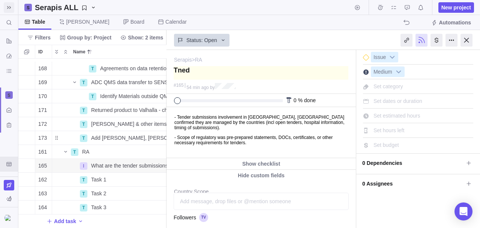
type textarea "Tne"
type textarea "Tn"
type textarea "T"
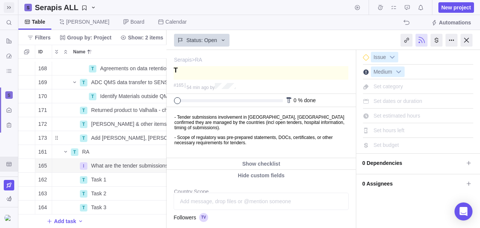
type textarea "Te"
type textarea "Ten"
type textarea "Tend"
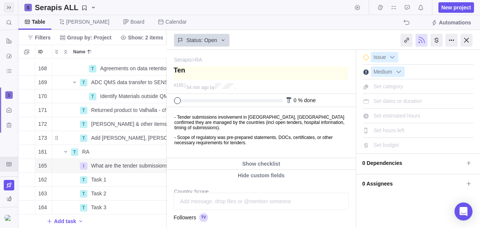
type textarea "Tend"
type textarea "Tendr"
type textarea "Tendre"
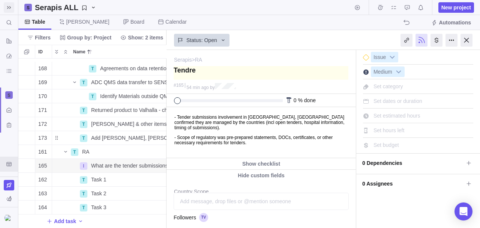
type textarea "Tendr"
type textarea "Tend"
type textarea "Tende"
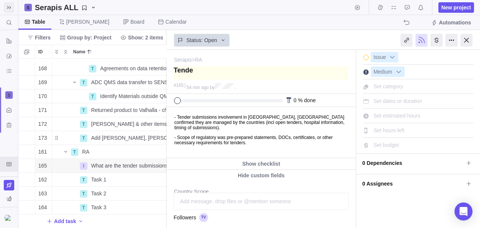
type textarea "Tende"
type textarea "Tender"
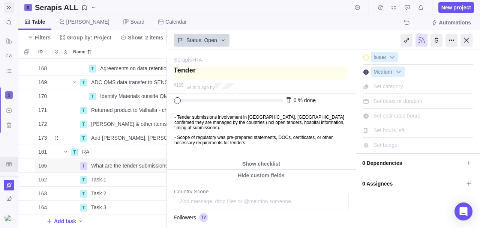
type textarea "Tender i"
type textarea "Tender in"
type textarea "Tender int"
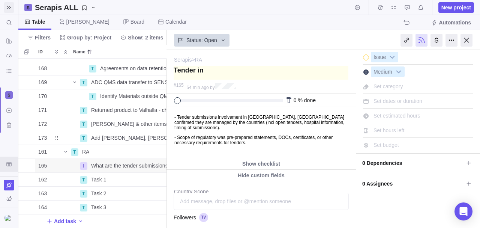
type textarea "Tender int"
type textarea "Tender inte"
type textarea "Tender inter"
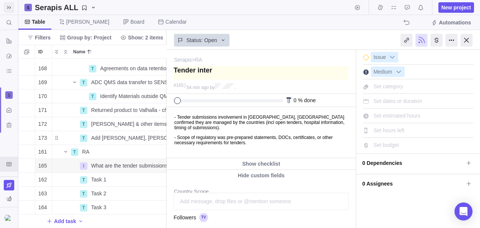
type textarea "Tender intera"
type textarea "Tender interac"
type textarea "Tender interact"
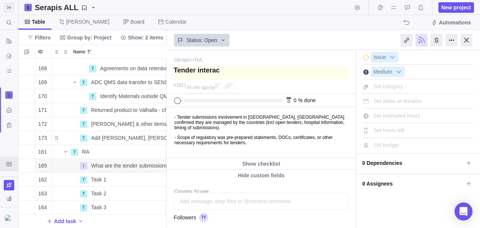
type textarea "Tender interact"
type textarea "Tender interacti"
type textarea "Tender interactio"
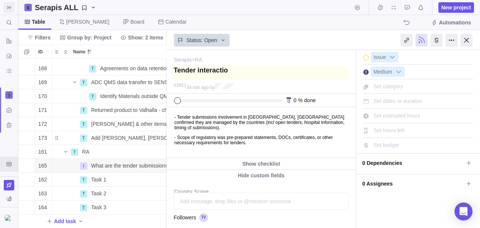
type textarea "Tender interaction"
type textarea "Tender interaction b"
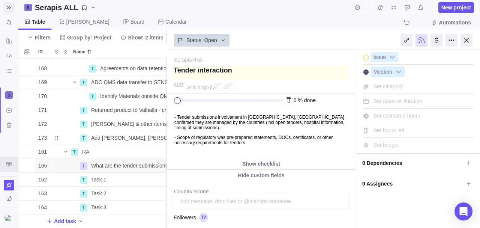
type textarea "Tender interaction b"
type textarea "Tender interaction be"
type textarea "Tender interaction bet"
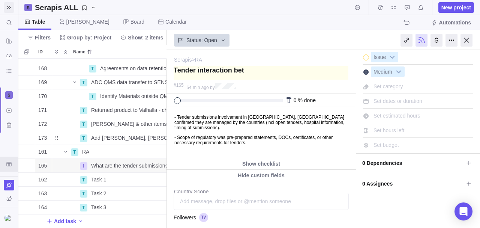
type textarea "Tender interaction betw"
type textarea "Tender interaction betwe"
type textarea "Tender interaction betwee"
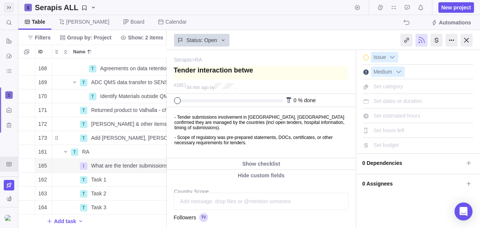
type textarea "Tender interaction betwee"
type textarea "Tender interaction between"
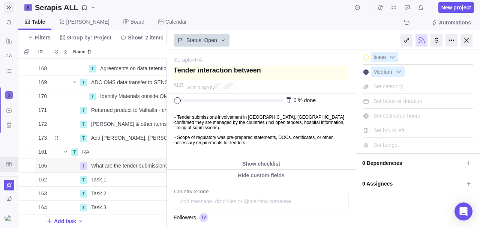
type textarea "Tender interaction between R"
type textarea "Tender interaction between RA"
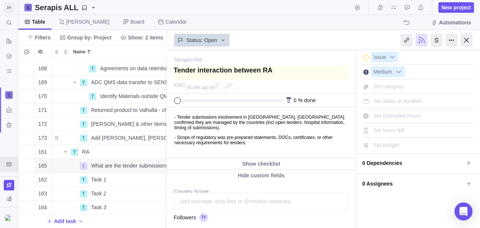
type textarea "Tender interaction between RA"
type textarea "Tender interaction between RA -"
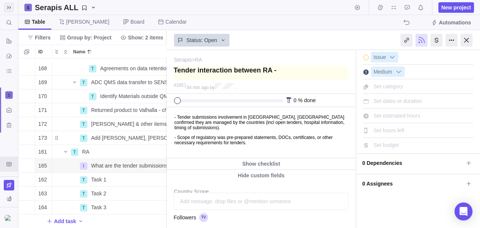
type textarea "Tender interaction between RA - C"
type textarea "Tender interaction between RA - Co"
type textarea "Tender interaction between RA - Com"
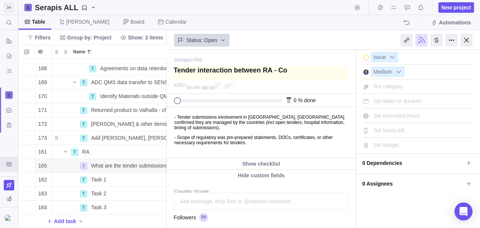
type textarea "Tender interaction between RA - Com"
type textarea "Tender interaction between RA - Comm"
type textarea "Tender interaction between RA - Comme"
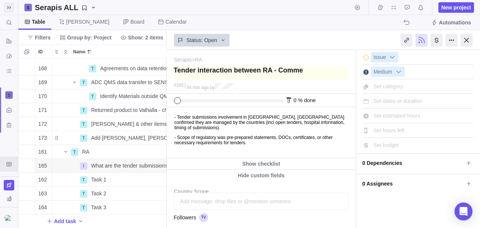
type textarea "Tender interaction between RA - Commer"
type textarea "Tender interaction between RA - Comme"
type textarea "Tender interaction between RA - Comm"
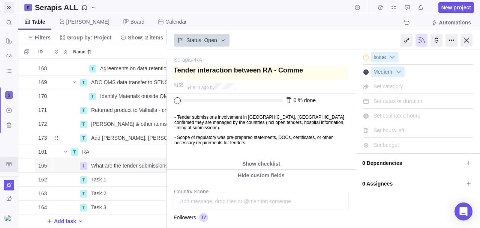
type textarea "Tender interaction between RA - Comm"
type textarea "Tender interaction between RA - Com"
type textarea "Tender interaction between RA - Co"
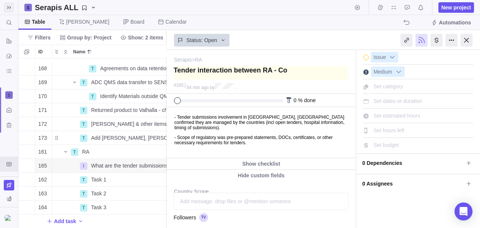
type textarea "Tender interaction between RA - C"
type textarea "Tender interaction between RA -"
type textarea "Tender interaction between RA - O"
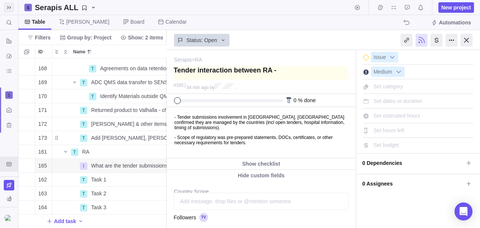
type textarea "Tender interaction between RA - O"
type textarea "Tender interaction between RA - OU"
type textarea "Tender interaction between RA - OUS"
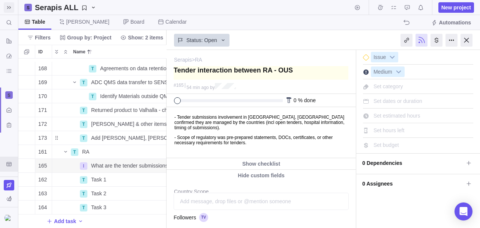
type textarea "Tender interaction between RA - OUS"
type textarea "Tender interaction between RA - OUS C"
type textarea "Tender interaction between RA - OUS Co"
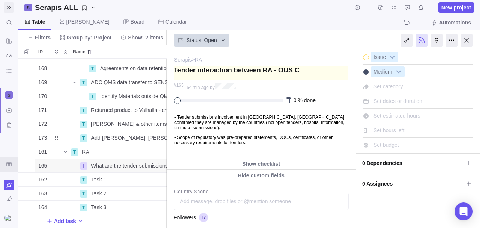
type textarea "Tender interaction between RA - OUS Co"
type textarea "Tender interaction between RA - OUS Com"
type textarea "Tender interaction between RA - OUS Comm"
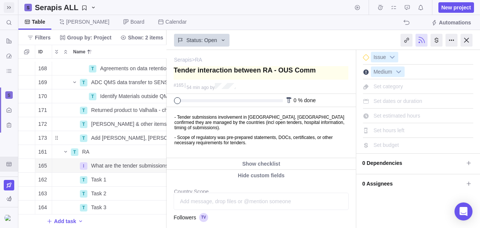
type textarea "Tender interaction between RA - OUS Comme"
type textarea "Tender interaction between RA - OUS Commer"
type textarea "Tender interaction between RA - OUS Commerc"
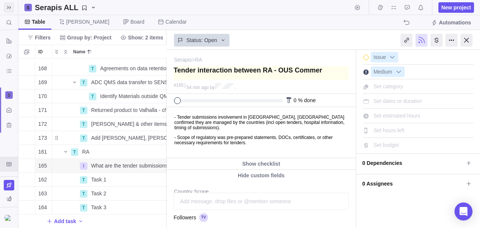
type textarea "Tender interaction between RA - OUS Commerc"
type textarea "Tender interaction between RA - OUS Commerci"
type textarea "Tender interaction between RA - OUS Commercia"
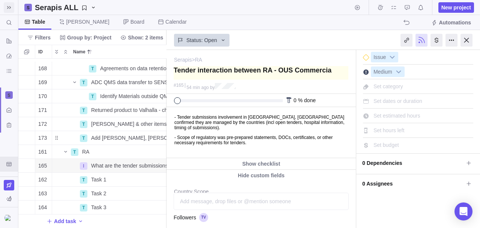
type textarea "Tender interaction between RA - OUS Commercial"
click at [175, 72] on textarea at bounding box center [261, 72] width 175 height 13
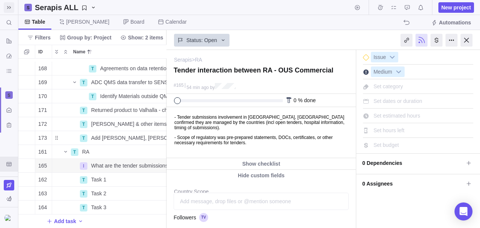
type textarea "WTender interaction between RA - OUS Commercial"
type textarea "WaTender interaction between RA - OUS Commercial"
type textarea "WalTender interaction between RA - OUS Commercial"
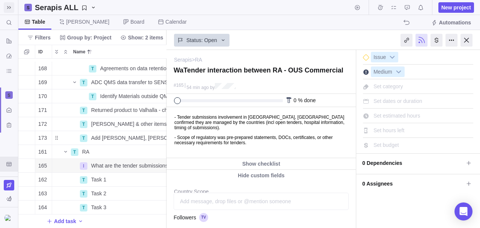
type textarea "WalTender interaction between RA - OUS Commercial"
type textarea "WalkTender interaction between RA - OUS Commercial"
type textarea "WalktTender interaction between RA - OUS Commercial"
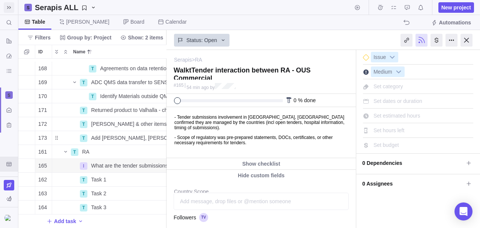
type textarea "WalkthTender interaction between RA - OUS Commercial"
type textarea "WalkthrTender interaction between RA - OUS Commercial"
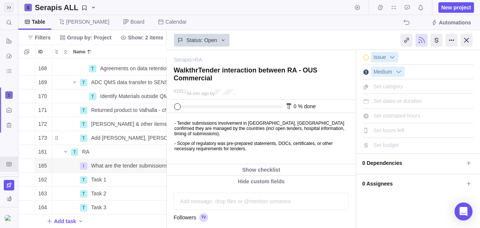
type textarea "WalkthroTender interaction between RA - OUS Commercial"
type textarea "WalkthrouTender interaction between RA - OUS Commercial"
type textarea "WalkthrougTender interaction between RA - OUS Commercial"
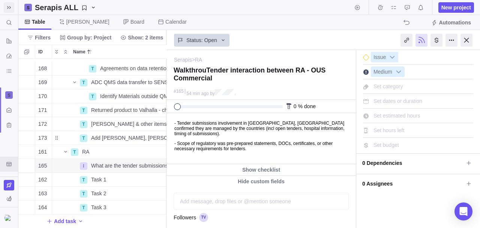
type textarea "WalkthrougTender interaction between RA - OUS Commercial"
type textarea "WalkthroughTender interaction between RA - OUS Commercial"
type textarea "Walkthrough Tender interaction between RA - OUS Commercial"
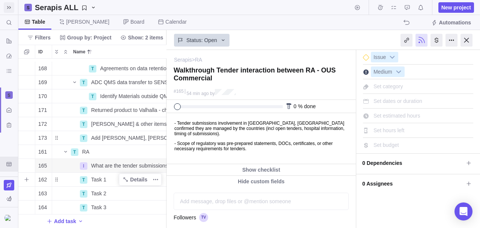
type textarea "Walkthrough Tender interaction between RA - OUS Commercial"
click at [99, 177] on span "Task 1" at bounding box center [98, 178] width 15 height 7
click at [107, 163] on div "168 T Agreements on data retention Details Open 169 T ADC QMS data transfer to …" at bounding box center [92, 142] width 148 height 169
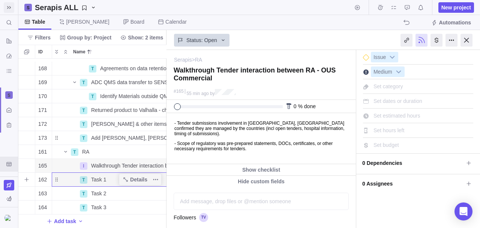
click at [104, 176] on span "Task 1" at bounding box center [98, 178] width 15 height 7
click at [277, 149] on body "Search (Ctrl+K) Time logs history Resources Reports Dashboard BI dashboards Act…" at bounding box center [240, 114] width 480 height 228
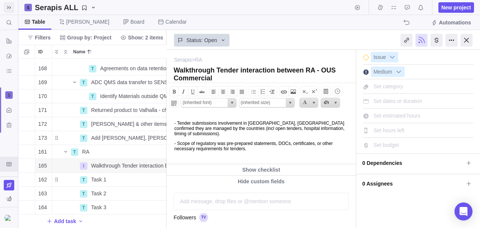
click at [278, 150] on p "- Scope of regulatory was pre-prepared statements, DOCs, certificates, or other…" at bounding box center [263, 146] width 179 height 10
click at [186, 148] on p "- Scope of regulatory was pre-prepared statements, DOCs, certificates, or other…" at bounding box center [263, 146] width 179 height 10
drag, startPoint x: 263, startPoint y: 146, endPoint x: 265, endPoint y: 151, distance: 6.1
click at [263, 146] on p "- Scope of regulatory was pre-prepared statements, DOCs, certificates, or other…" at bounding box center [263, 146] width 179 height 10
click at [280, 152] on html "- Tender submissions involvement in [GEOGRAPHIC_DATA], [GEOGRAPHIC_DATA] confir…" at bounding box center [260, 138] width 187 height 50
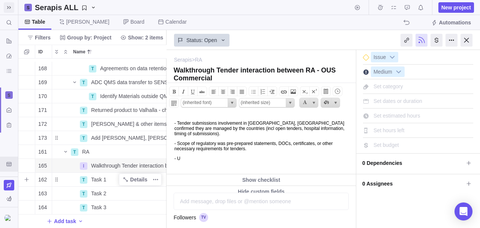
click at [100, 177] on span "Task 1" at bounding box center [98, 178] width 15 height 7
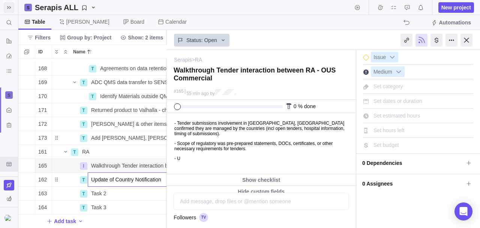
scroll to position [0, 139]
type input "Update of Country Notification"
click at [191, 159] on body "Search (Ctrl+K) Time logs history Resources Reports Dashboard BI dashboards Act…" at bounding box center [240, 114] width 480 height 228
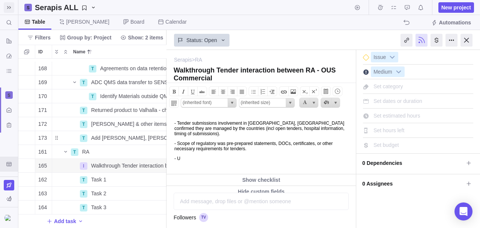
click at [186, 160] on p "- U﻿" at bounding box center [263, 158] width 179 height 5
drag, startPoint x: 186, startPoint y: 160, endPoint x: 178, endPoint y: 160, distance: 7.9
click at [178, 160] on p "- U﻿" at bounding box center [263, 158] width 179 height 5
drag, startPoint x: 243, startPoint y: 159, endPoint x: 247, endPoint y: 160, distance: 3.9
click at [245, 159] on p "- Update of Country Notification" at bounding box center [263, 158] width 179 height 5
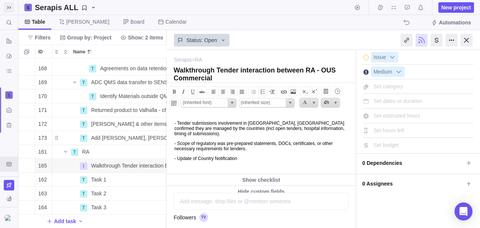
click at [249, 161] on p "- Update of Country Notification" at bounding box center [263, 158] width 179 height 5
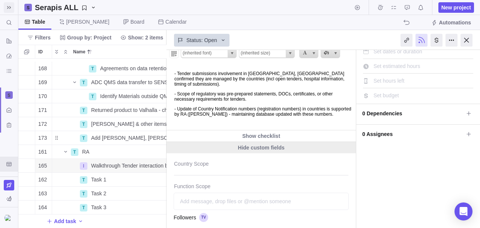
scroll to position [50, 0]
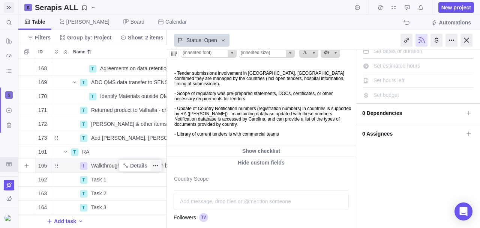
click at [152, 160] on span "More actions" at bounding box center [155, 165] width 10 height 10
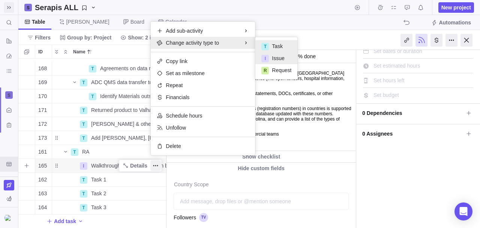
click at [274, 42] on div "T Task" at bounding box center [276, 46] width 42 height 12
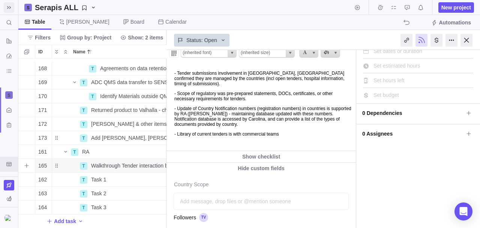
click at [317, 136] on p "- Library of current tenders is with commercial teams﻿" at bounding box center [263, 133] width 179 height 5
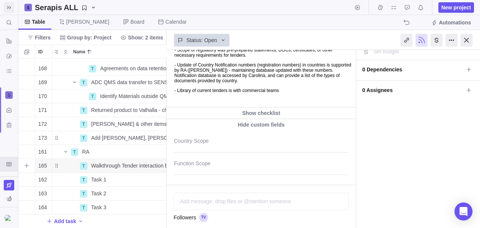
scroll to position [100, 0]
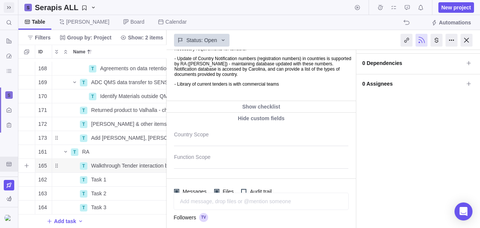
click at [291, 77] on p "- Update of Country Notification numbers (registration numbers) in countries is…" at bounding box center [263, 66] width 179 height 21
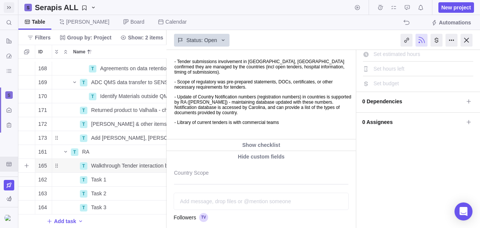
scroll to position [50, 0]
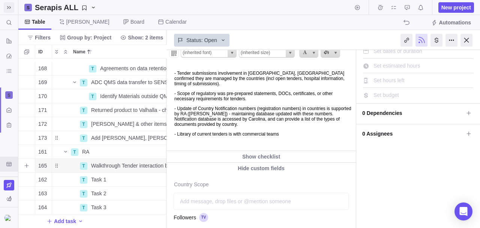
click at [291, 96] on p "- Scope of regulatory was pre-prepared statements, DOCs, certificates, or other…" at bounding box center [263, 96] width 179 height 10
click at [138, 162] on span "Details" at bounding box center [138, 165] width 17 height 7
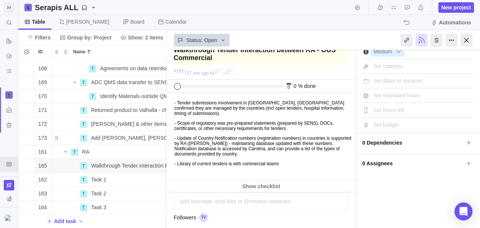
scroll to position [0, 0]
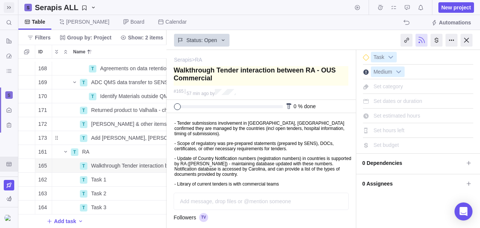
click at [178, 69] on textarea at bounding box center [261, 75] width 175 height 19
click at [175, 69] on textarea at bounding box center [261, 75] width 175 height 19
type textarea "OWalkthrough Tender interaction between RA - OUS Commercial"
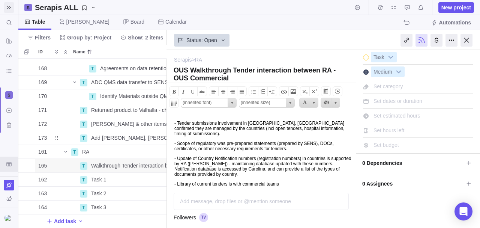
click at [199, 167] on p "- Update of Country Notification numbers (registration numbers) in countries is…" at bounding box center [263, 166] width 179 height 21
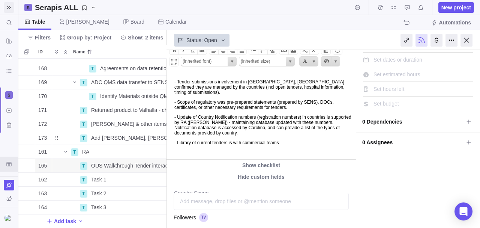
scroll to position [50, 0]
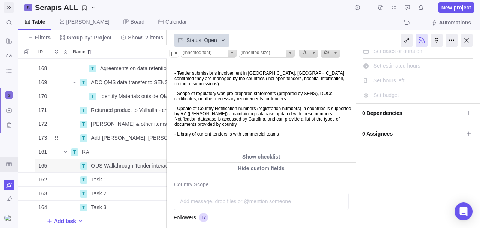
click at [309, 136] on p "- Library of current tenders is with commercial teams﻿" at bounding box center [263, 133] width 179 height 5
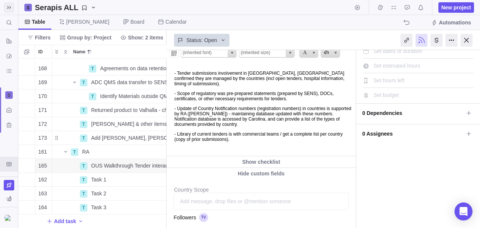
click at [275, 142] on p "- Library of current tenders is with commercial teams﻿ / get a complete list pe…" at bounding box center [263, 136] width 179 height 10
click at [178, 111] on p "- Update of Country Notification numbers (registration numbers) in countries is…" at bounding box center [263, 116] width 179 height 21
click at [206, 22] on div "Table [PERSON_NAME] Board Calendar Automations" at bounding box center [248, 22] width 461 height 15
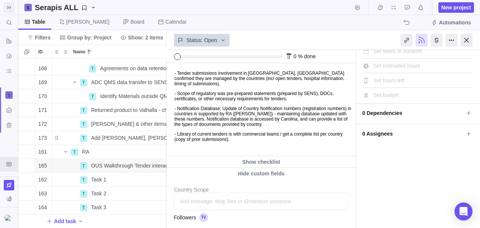
click at [269, 144] on html "- Tender submissions involvement in [GEOGRAPHIC_DATA], [GEOGRAPHIC_DATA] confir…" at bounding box center [260, 109] width 187 height 92
click at [271, 142] on p "- Library of current tenders is with commercial teams﻿ / get a complete list pe…" at bounding box center [263, 136] width 179 height 10
click at [112, 177] on div "Task 1" at bounding box center [193, 178] width 211 height 13
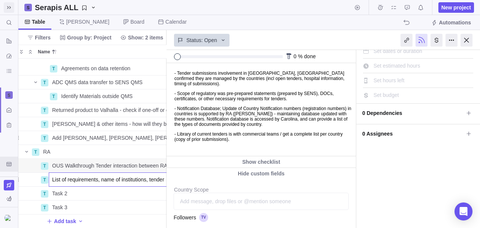
scroll to position [0, 288]
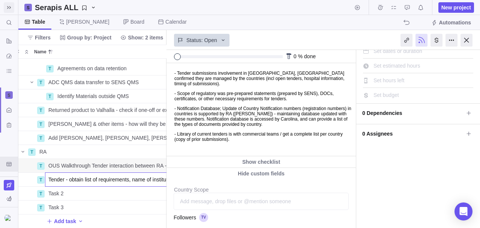
drag, startPoint x: 225, startPoint y: 115, endPoint x: 60, endPoint y: 48, distance: 178.8
click at [225, 115] on body "Search (Ctrl+K) Time logs history Resources Reports Dashboard BI dashboards Act…" at bounding box center [240, 114] width 480 height 228
drag, startPoint x: 468, startPoint y: 38, endPoint x: 151, endPoint y: 142, distance: 334.2
click at [468, 38] on div at bounding box center [466, 40] width 12 height 13
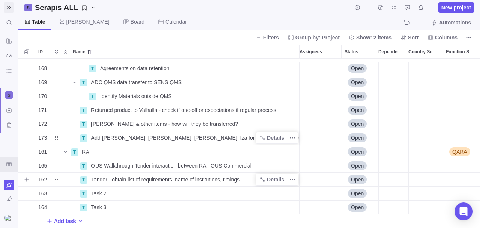
click at [240, 179] on span "Tender - obtain list of requirements, name of institutions, timings" at bounding box center [165, 178] width 148 height 7
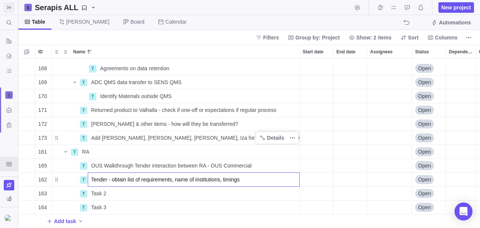
click at [250, 179] on input "Tender - obtain list of requirements, name of institutions, timings" at bounding box center [194, 179] width 212 height 14
click at [255, 189] on div "168 T Agreements on data retention Details Open 169 T ADC QMS data transfer to …" at bounding box center [248, 142] width 461 height 169
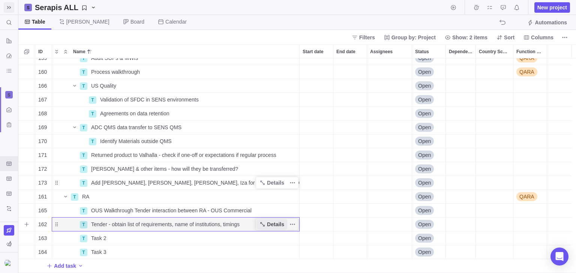
click at [270, 225] on span "Details" at bounding box center [275, 224] width 17 height 7
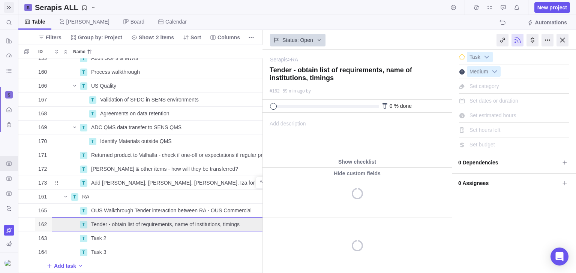
click at [294, 126] on span "Add description" at bounding box center [284, 134] width 43 height 43
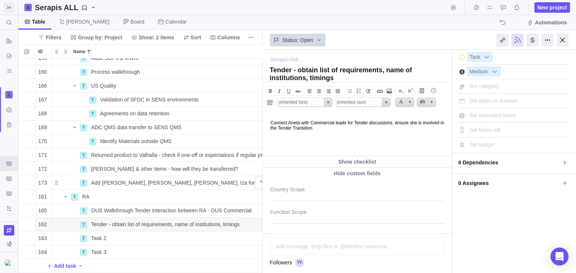
click at [376, 10] on div "Serapis ALL New project" at bounding box center [296, 7] width 557 height 15
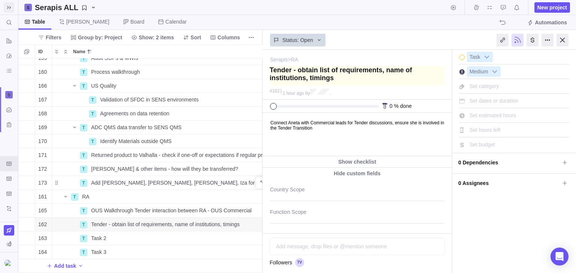
click at [297, 81] on textarea at bounding box center [357, 75] width 175 height 19
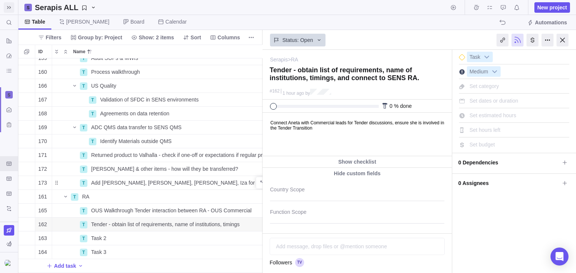
click at [374, 19] on div "Table [PERSON_NAME] Board Calendar Automations" at bounding box center [296, 22] width 557 height 15
click at [375, 132] on html "Connect Aneta with Commercial leads for Tender discussions, ensure she is invol…" at bounding box center [356, 134] width 187 height 43
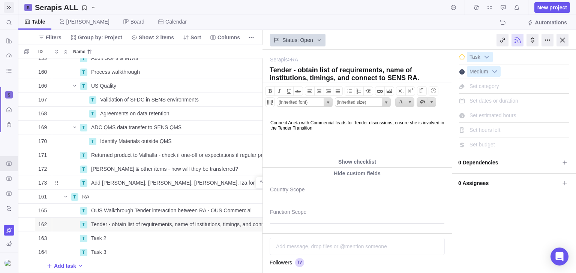
click at [352, 129] on body "Connect Aneta with Commercial leads for Tender discussions, ensure she is invol…" at bounding box center [356, 122] width 187 height 18
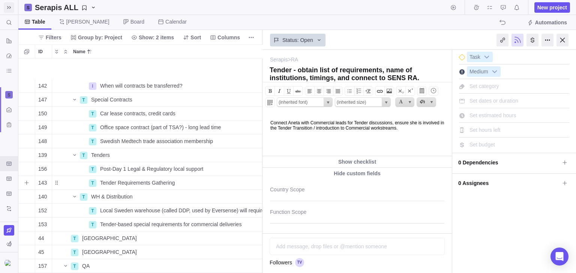
scroll to position [439, 42]
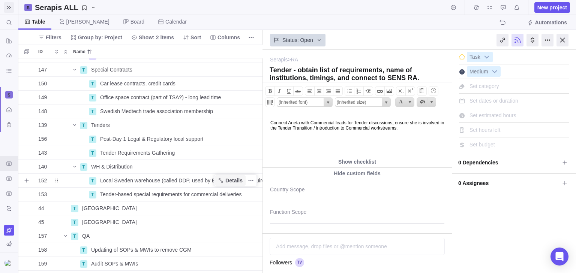
click at [233, 183] on span "Details" at bounding box center [233, 180] width 17 height 7
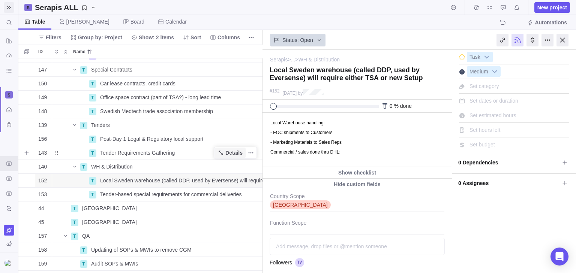
click at [242, 153] on span "Details" at bounding box center [233, 152] width 17 height 7
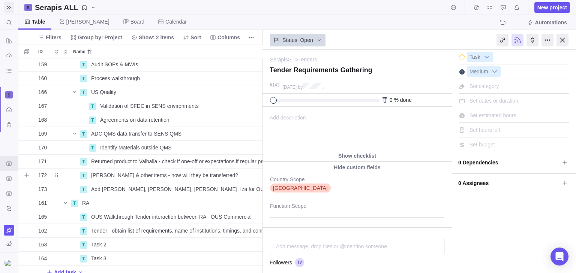
scroll to position [649, 42]
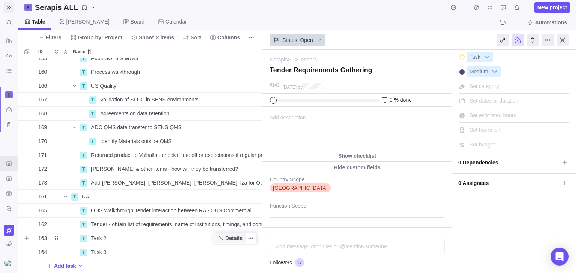
click at [224, 235] on icon "Name" at bounding box center [221, 238] width 6 height 6
click at [226, 207] on span "Details" at bounding box center [233, 210] width 17 height 7
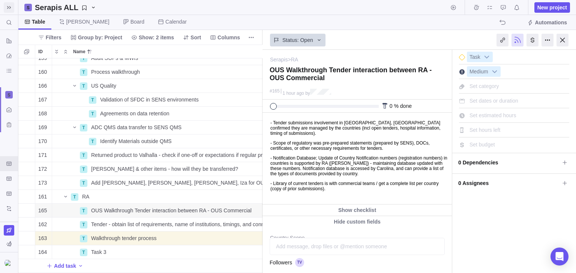
click at [377, 193] on html "- Tender submissions involvement in [GEOGRAPHIC_DATA], [GEOGRAPHIC_DATA] confir…" at bounding box center [356, 158] width 187 height 91
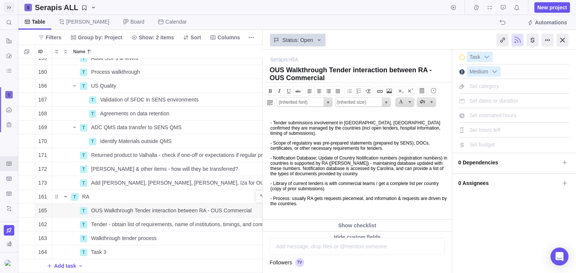
scroll to position [649, 42]
click at [0, 0] on span "Details" at bounding box center [0, 0] width 0 height 0
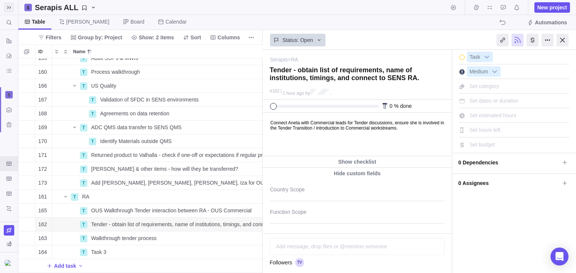
click at [436, 129] on body "Connect Aneta with Commercial leads for Tender discussions, ensure she is invol…" at bounding box center [356, 122] width 187 height 18
click at [445, 131] on body "Connect Aneta with Commercial leads for Tender discussions, ensure she is invol…" at bounding box center [356, 122] width 187 height 18
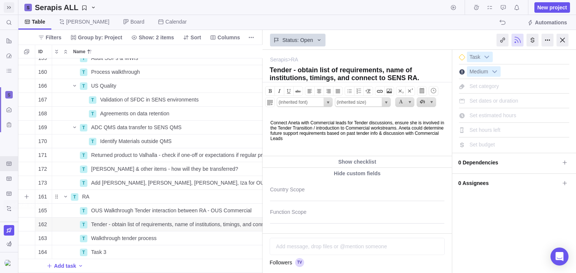
drag, startPoint x: 27, startPoint y: 192, endPoint x: 99, endPoint y: 238, distance: 85.1
click at [28, 195] on icon "Add sub-activity" at bounding box center [26, 197] width 4 height 4
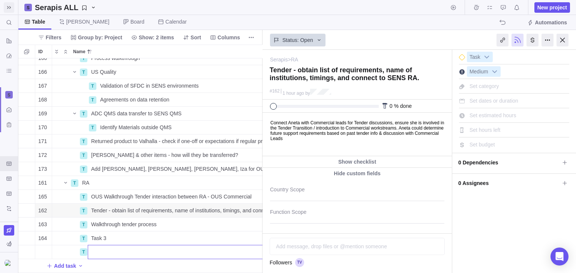
scroll to position [663, 42]
click at [105, 234] on div "160 T Process walkthrough Details Open QARA 166 T US Quality Details Open 167 T…" at bounding box center [140, 165] width 244 height 215
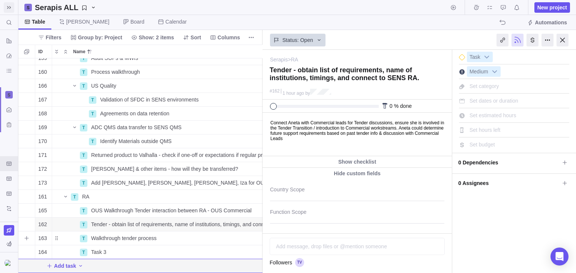
scroll to position [649, 42]
click at [108, 249] on div "Task 3" at bounding box center [193, 252] width 211 height 13
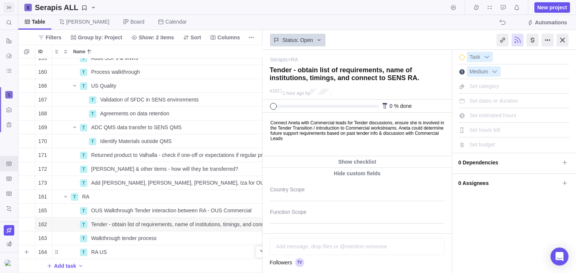
scroll to position [0, 75]
click at [232, 249] on span "Details" at bounding box center [233, 252] width 17 height 7
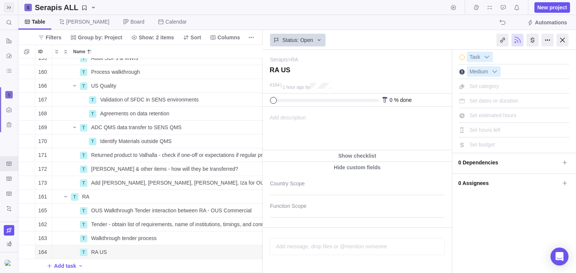
click at [300, 118] on span "Add description" at bounding box center [284, 128] width 43 height 43
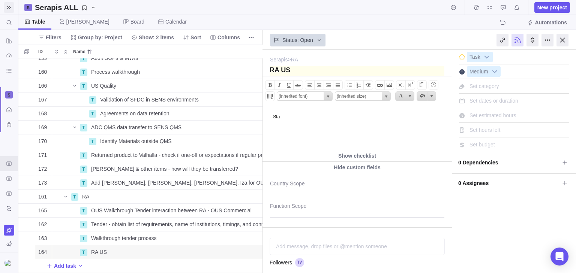
click at [307, 67] on textarea at bounding box center [357, 72] width 175 height 13
click at [292, 115] on body "- Sta" at bounding box center [356, 113] width 187 height 12
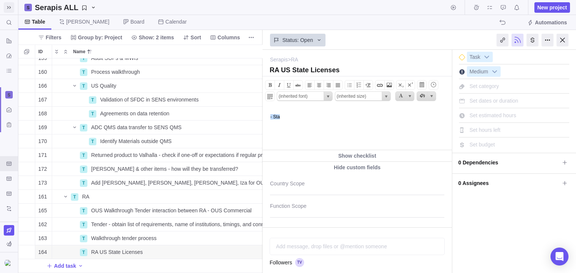
drag, startPoint x: 291, startPoint y: 120, endPoint x: 258, endPoint y: 117, distance: 33.1
click at [263, 117] on html "- Sta" at bounding box center [356, 128] width 187 height 43
click at [247, 234] on span "More actions" at bounding box center [251, 238] width 10 height 10
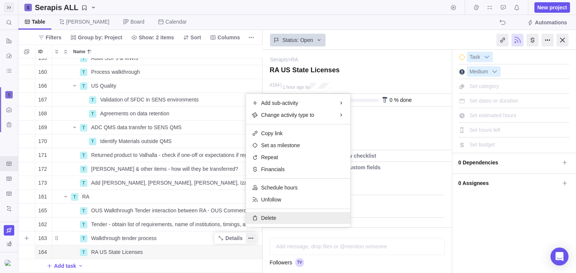
click at [274, 217] on span "Delete" at bounding box center [268, 217] width 15 height 7
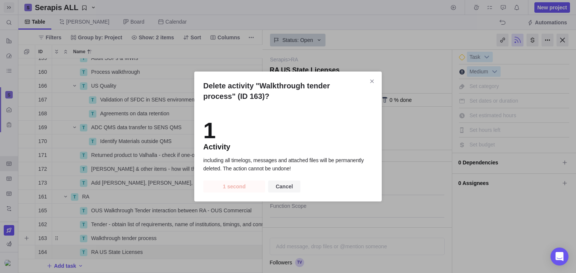
click at [280, 190] on span "Cancel" at bounding box center [284, 186] width 17 height 9
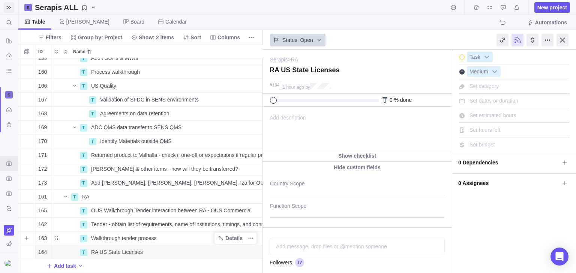
click at [116, 232] on div "Walkthrough tender process" at bounding box center [193, 238] width 211 height 13
click at [126, 246] on div "139 T Tenders Details Open [GEOGRAPHIC_DATA] 156 T Post-Day 1 Legal & Regulator…" at bounding box center [140, 165] width 244 height 215
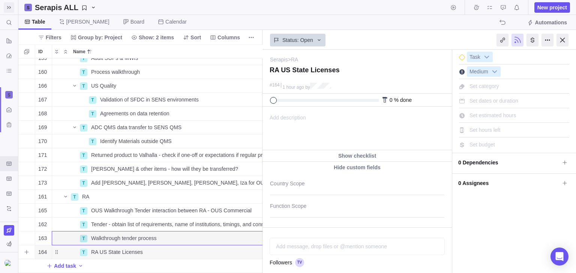
click at [136, 249] on span "RA US State Licenses" at bounding box center [117, 252] width 52 height 7
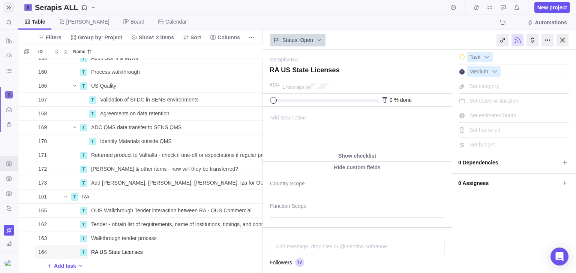
click at [217, 247] on input "RA US State Licenses" at bounding box center [194, 252] width 212 height 14
click at [73, 244] on div "139 T Tenders Details Open [GEOGRAPHIC_DATA] 156 T Post-Day 1 Legal & Regulator…" at bounding box center [140, 165] width 244 height 215
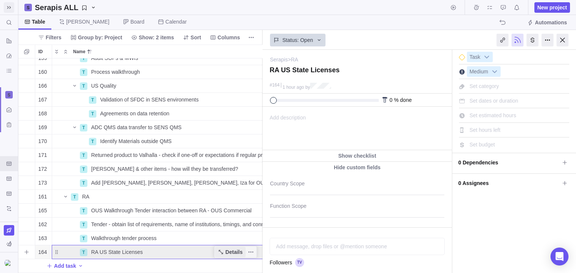
click at [225, 249] on span "Details" at bounding box center [230, 252] width 31 height 10
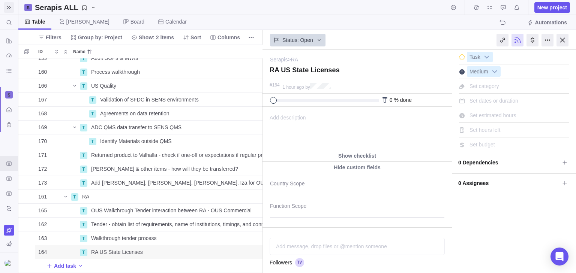
click at [308, 120] on div "Add description ... read all Bold Italic Underline Strikethrough Align text lef…" at bounding box center [356, 128] width 187 height 43
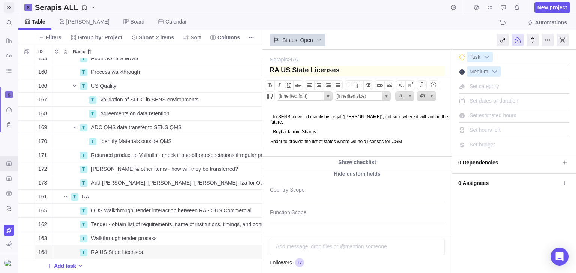
click at [342, 68] on textarea at bounding box center [357, 72] width 175 height 13
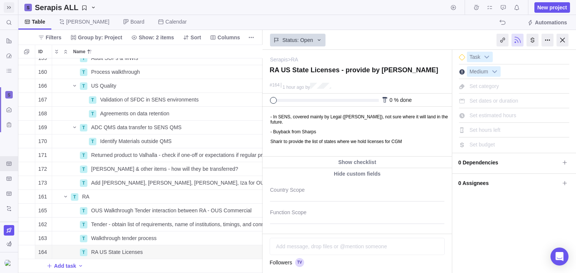
click at [306, 190] on div at bounding box center [357, 192] width 174 height 19
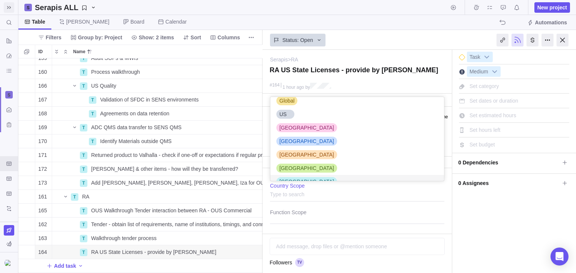
scroll to position [0, 0]
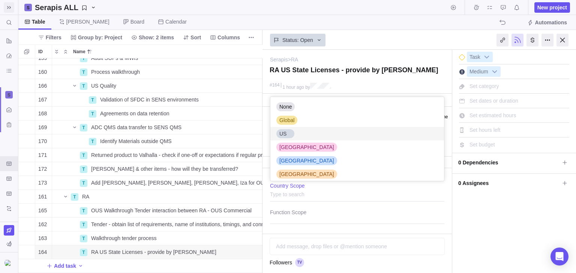
click at [295, 135] on div "US" at bounding box center [357, 133] width 174 height 13
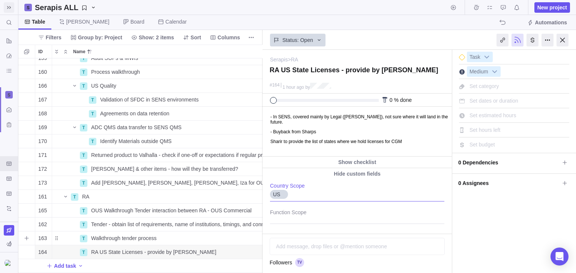
scroll to position [649, 42]
click at [301, 213] on div at bounding box center [357, 214] width 174 height 19
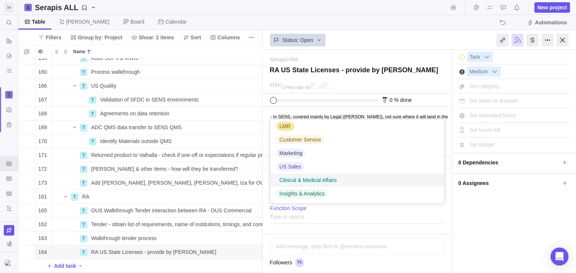
scroll to position [78, 0]
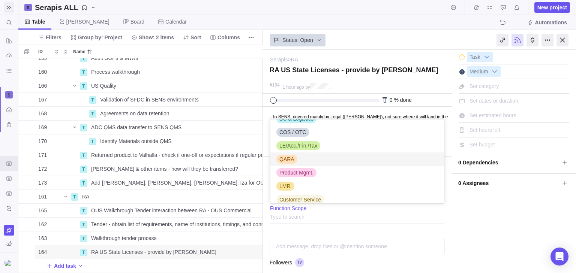
click at [301, 156] on div "QARA" at bounding box center [357, 159] width 174 height 13
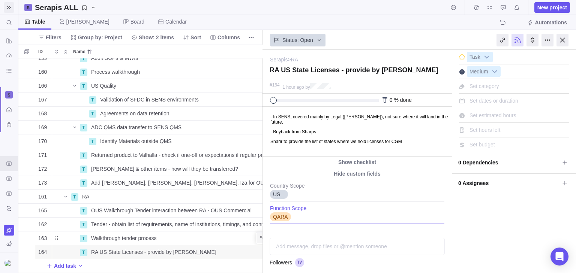
scroll to position [649, 42]
drag, startPoint x: 563, startPoint y: 44, endPoint x: 440, endPoint y: 153, distance: 164.6
click at [563, 44] on div at bounding box center [562, 40] width 12 height 13
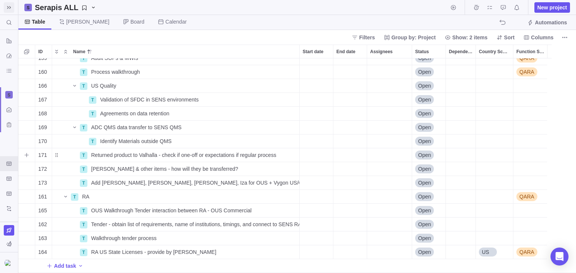
scroll to position [645, 0]
click at [484, 236] on div "Country Scope" at bounding box center [494, 238] width 37 height 13
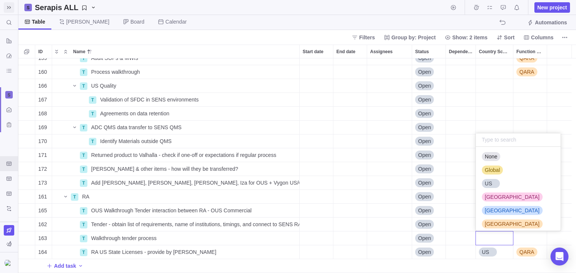
scroll to position [645, 0]
click at [250, 238] on div "139 T Tenders Details Open [GEOGRAPHIC_DATA] 156 T Post-Day 1 Legal & Regulator…" at bounding box center [296, 165] width 557 height 215
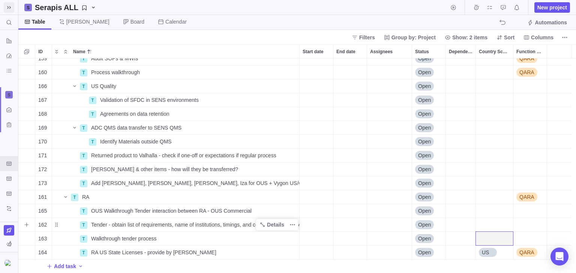
click at [192, 227] on span "Tender - obtain list of requirements, name of institutions, timings, and connec…" at bounding box center [195, 224] width 208 height 7
click at [334, 230] on div "139 T Tenders Details Open [GEOGRAPHIC_DATA] 156 T Post-Day 1 Legal & Regulator…" at bounding box center [296, 165] width 557 height 215
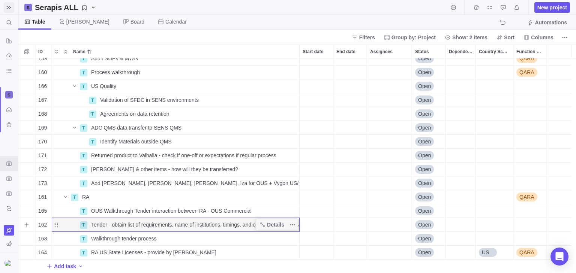
scroll to position [645, 0]
click at [28, 199] on icon "Add sub-activity" at bounding box center [27, 197] width 6 height 6
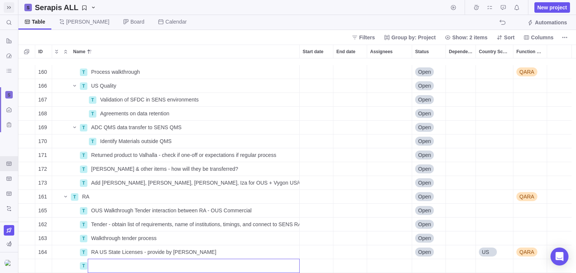
scroll to position [659, 0]
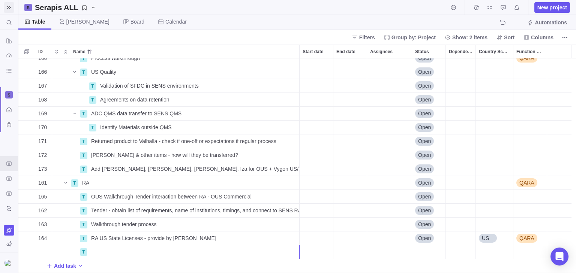
click at [204, 210] on div "160 T Process walkthrough Details Open QARA 166 T US Quality Details Open 167 T…" at bounding box center [296, 165] width 557 height 215
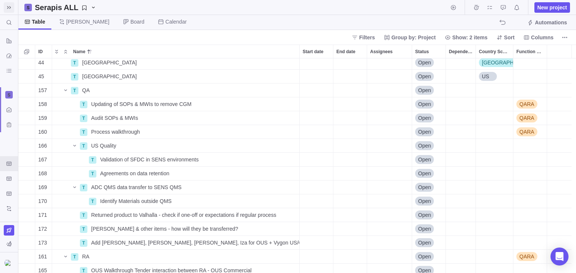
scroll to position [645, 0]
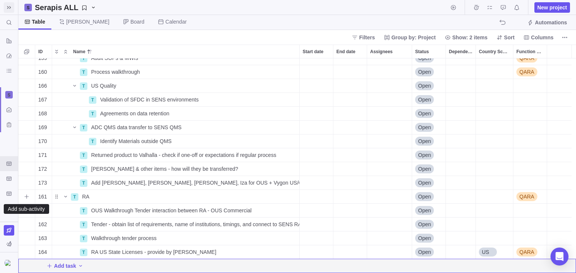
drag, startPoint x: 26, startPoint y: 198, endPoint x: 31, endPoint y: 204, distance: 7.4
click at [26, 198] on icon "Add sub-activity" at bounding box center [26, 197] width 4 height 4
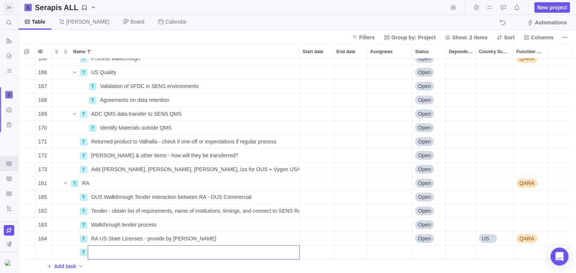
scroll to position [659, 0]
click at [120, 112] on div "160 T Process walkthrough Details Open QARA 166 T US Quality Details Open 167 T…" at bounding box center [296, 165] width 557 height 215
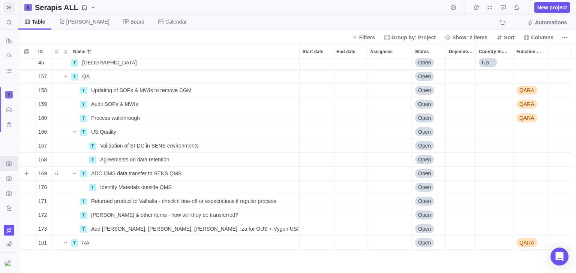
scroll to position [569, 0]
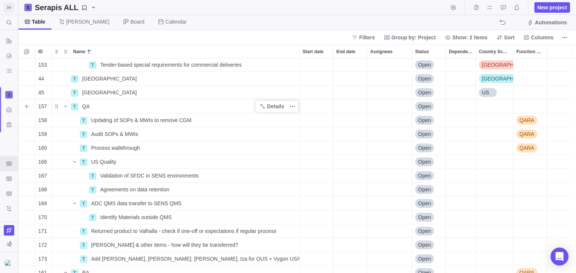
click at [102, 108] on div "QA" at bounding box center [189, 106] width 220 height 13
click at [306, 118] on div "142 I When will contracts be transferred? Details Open Sweden 147 T Special Con…" at bounding box center [296, 165] width 557 height 215
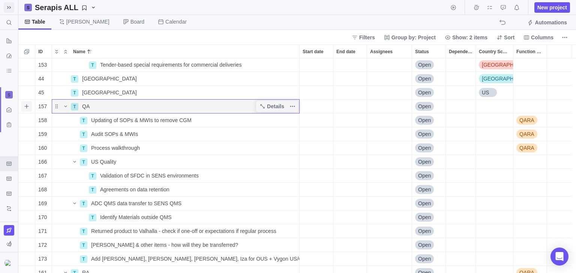
click at [24, 106] on icon "Add sub-activity" at bounding box center [27, 106] width 6 height 6
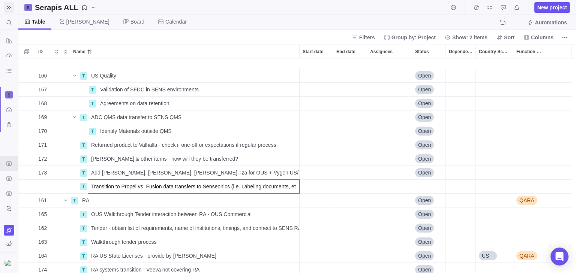
scroll to position [673, 0]
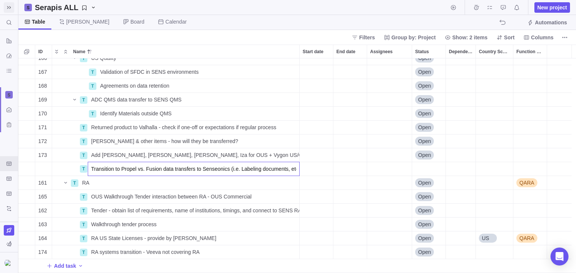
click at [204, 253] on div "166 T US Quality Details Open 167 T Validation of SFDC in SENS environments Det…" at bounding box center [296, 165] width 557 height 215
click at [207, 252] on div "RA systems transition - Veeva not covering RA" at bounding box center [193, 252] width 211 height 13
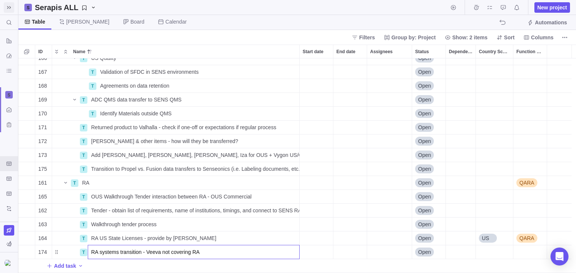
click at [204, 253] on input "RA systems transition - Veeva not covering RA" at bounding box center [194, 252] width 212 height 14
click at [201, 238] on div "143 T Tender Requirements Gathering Details Open [GEOGRAPHIC_DATA] 140 T WH & D…" at bounding box center [296, 165] width 557 height 215
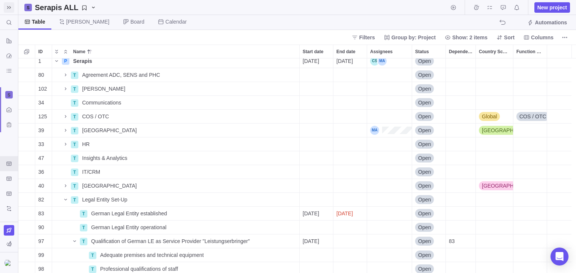
scroll to position [0, 0]
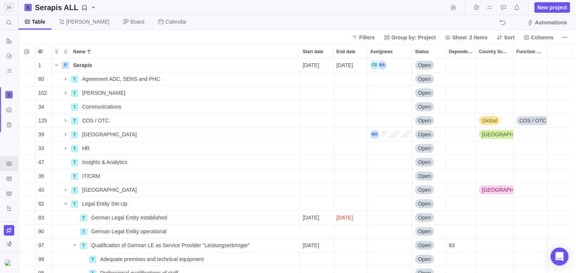
click at [9, 10] on span at bounding box center [9, 7] width 10 height 10
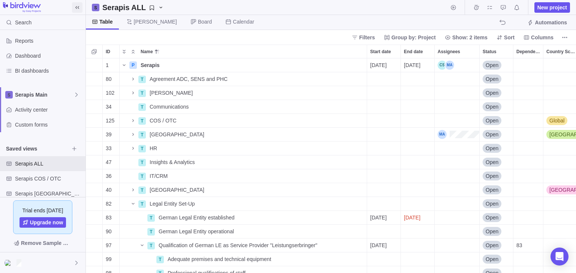
scroll to position [4, 4]
click at [75, 93] on icon at bounding box center [76, 95] width 6 height 6
click at [69, 112] on icon "Edit space settings" at bounding box center [71, 112] width 6 height 6
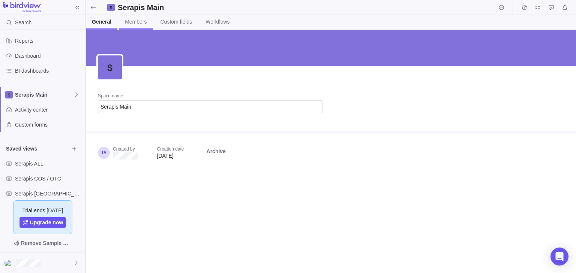
click at [135, 22] on span "Members" at bounding box center [136, 21] width 22 height 7
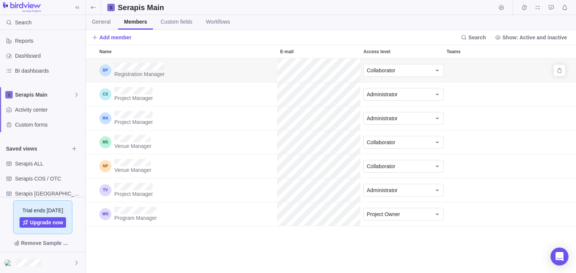
scroll to position [210, 485]
click at [111, 36] on span "Add member" at bounding box center [115, 37] width 32 height 7
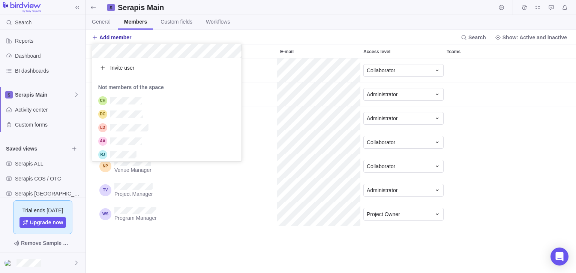
scroll to position [99, 145]
click at [130, 71] on span "Invite user" at bounding box center [122, 67] width 24 height 7
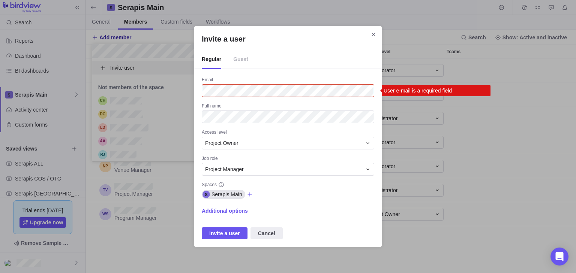
click at [520, 102] on div "Invite a user Regular Guest Email User e-mail is a required field Full name Acc…" at bounding box center [288, 136] width 576 height 273
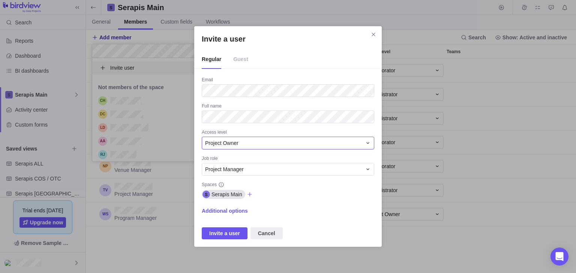
click at [252, 144] on div "Project Owner" at bounding box center [283, 142] width 157 height 7
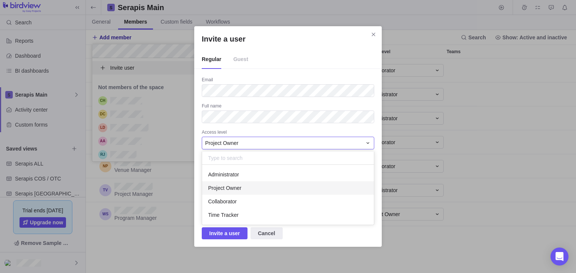
scroll to position [55, 167]
click at [240, 187] on span "Project Owner" at bounding box center [224, 187] width 33 height 7
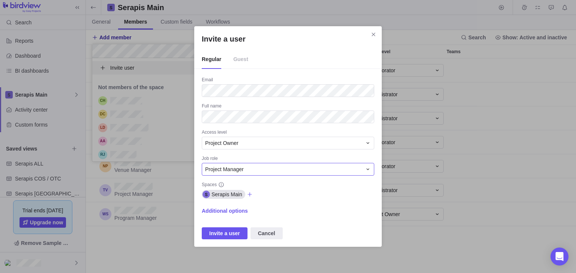
click at [250, 174] on div "Project Manager" at bounding box center [288, 169] width 172 height 13
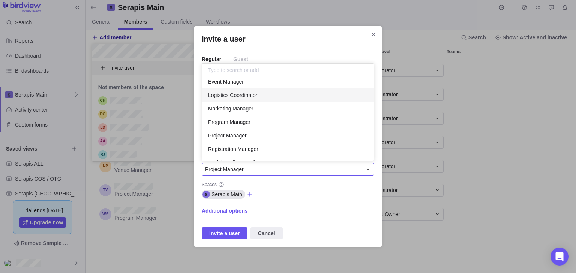
scroll to position [43, 0]
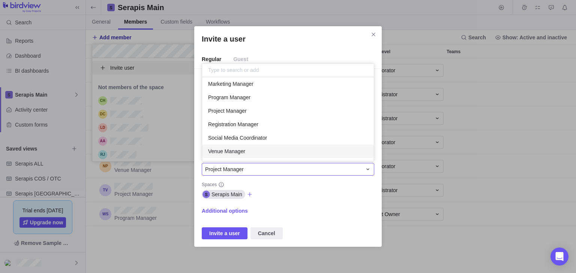
click at [319, 197] on div "Invite a user Regular Guest Email Full name Access level Project Owner Job role…" at bounding box center [288, 136] width 576 height 273
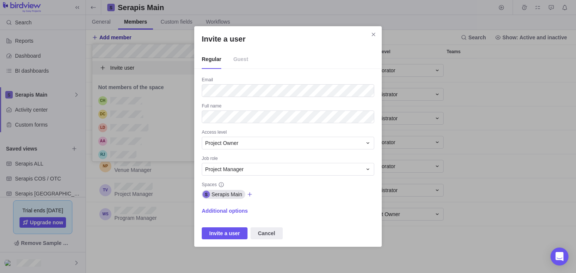
click at [247, 195] on icon "Invite a user" at bounding box center [249, 194] width 4 height 4
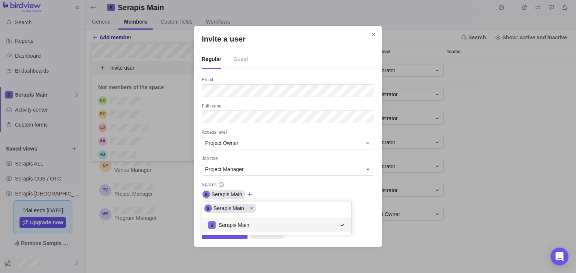
click at [310, 192] on div "Invite a user Regular Guest Email Full name Access level Project Owner Job role…" at bounding box center [288, 136] width 576 height 273
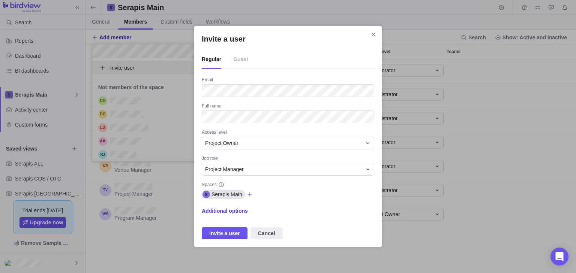
click at [228, 211] on span "Additional options" at bounding box center [225, 210] width 46 height 7
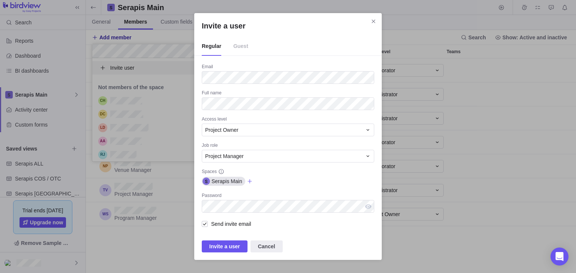
click at [291, 184] on div "Serapis Main" at bounding box center [288, 181] width 172 height 10
click at [259, 157] on div "Project Manager" at bounding box center [283, 156] width 157 height 7
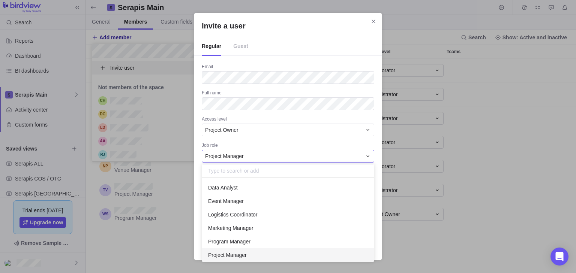
scroll to position [79, 167]
click at [259, 157] on div "Project Manager" at bounding box center [283, 156] width 157 height 7
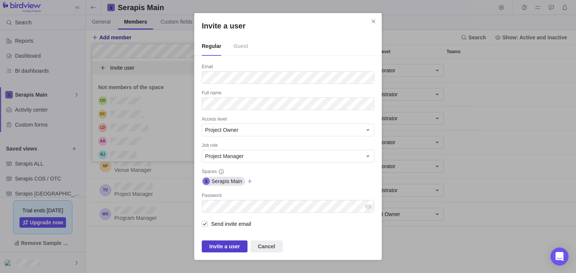
click at [227, 248] on span "Invite a user" at bounding box center [224, 246] width 31 height 9
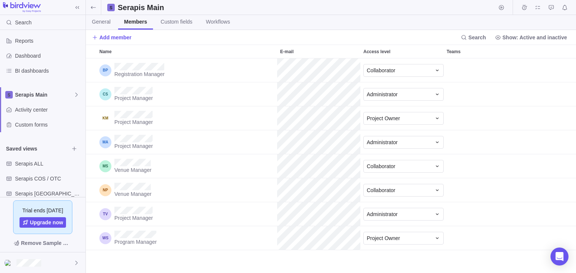
click at [348, 37] on div "Add member Search Show: Active and inactive" at bounding box center [331, 37] width 490 height 15
click at [46, 94] on span "Serapis Main" at bounding box center [44, 94] width 58 height 7
click at [39, 108] on div "Serapis Main" at bounding box center [42, 111] width 79 height 13
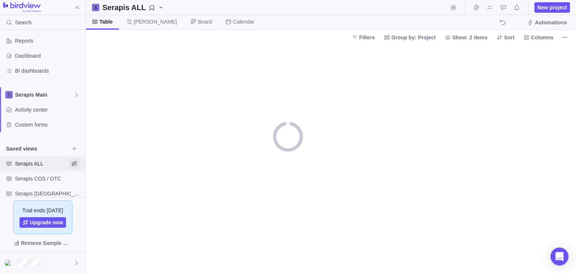
click at [51, 162] on span "Serapis ALL" at bounding box center [42, 163] width 54 height 7
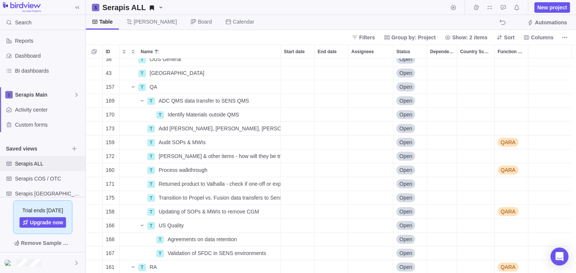
scroll to position [210, 0]
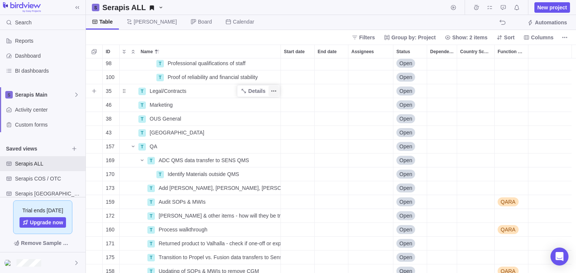
click at [271, 91] on icon "More actions" at bounding box center [271, 91] width 1 height 1
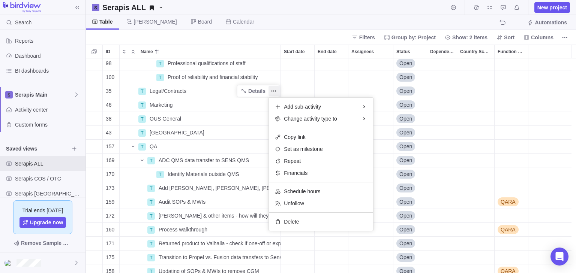
click at [226, 94] on div "39 T [GEOGRAPHIC_DATA] Details Open [GEOGRAPHIC_DATA] 33 T HR Details Open 47 T…" at bounding box center [331, 165] width 490 height 215
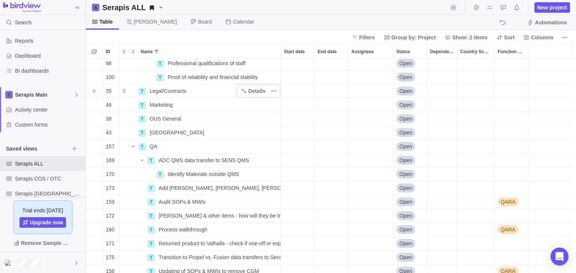
click at [213, 91] on div "Legal/Contracts" at bounding box center [214, 90] width 134 height 13
click at [504, 89] on div "Function Scope" at bounding box center [510, 90] width 33 height 13
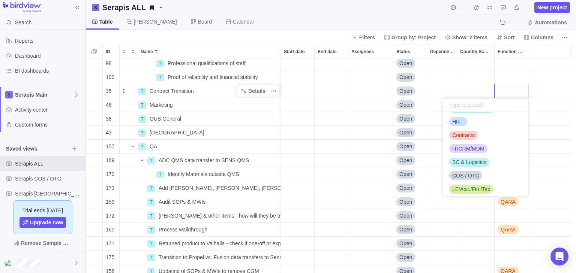
scroll to position [0, 0]
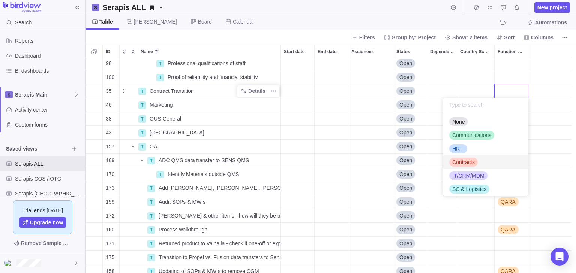
click at [466, 161] on span "Contracts" at bounding box center [463, 162] width 22 height 7
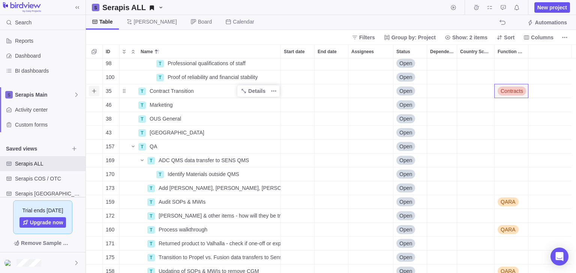
click at [92, 91] on icon "Add sub-activity" at bounding box center [94, 91] width 6 height 6
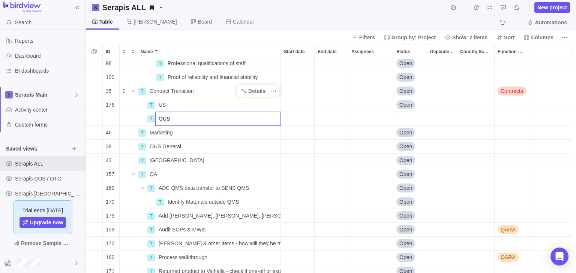
click at [472, 104] on div "39 T [GEOGRAPHIC_DATA] Details Open [GEOGRAPHIC_DATA] 33 T HR Details Open 47 T…" at bounding box center [331, 165] width 490 height 215
click at [475, 106] on div "Country Scope" at bounding box center [475, 104] width 37 height 13
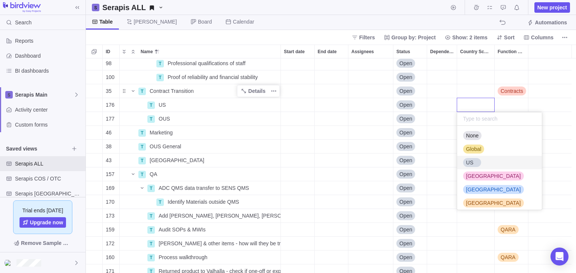
drag, startPoint x: 475, startPoint y: 163, endPoint x: 466, endPoint y: 123, distance: 41.3
click at [475, 163] on div "US" at bounding box center [472, 162] width 18 height 9
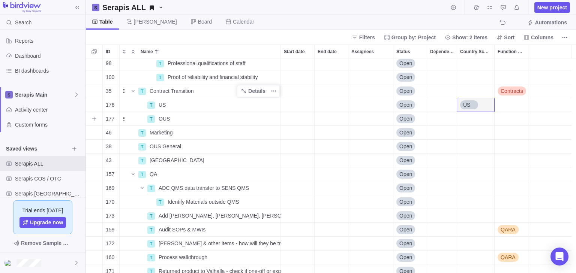
click at [468, 119] on div "Country Scope" at bounding box center [475, 118] width 37 height 13
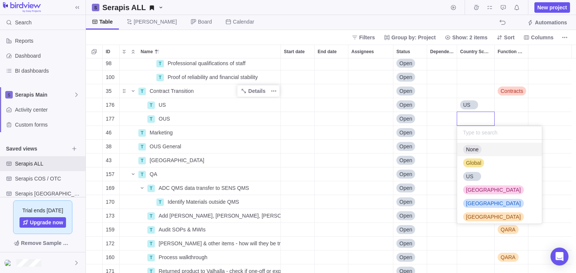
click at [472, 146] on span "None" at bounding box center [472, 149] width 12 height 7
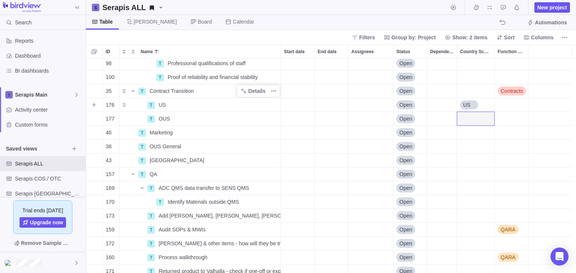
click at [511, 105] on div "Function Scope" at bounding box center [510, 104] width 33 height 13
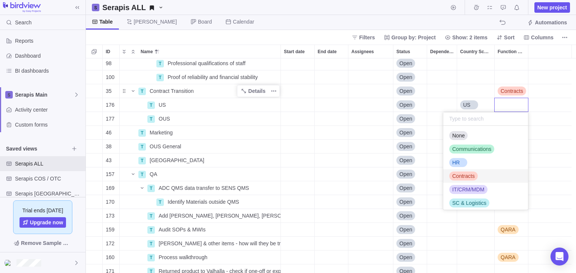
click at [472, 174] on span "Contracts" at bounding box center [463, 175] width 22 height 7
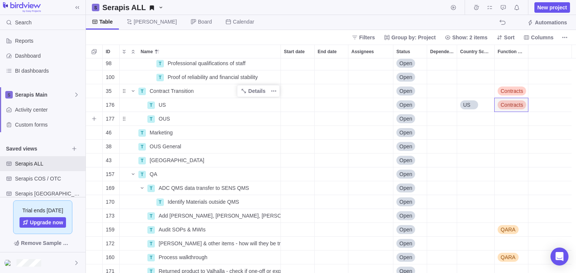
click at [510, 123] on div "Function Scope" at bounding box center [510, 118] width 33 height 13
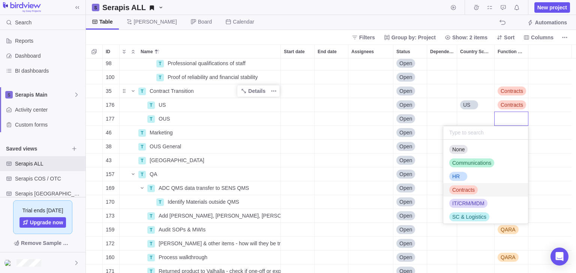
click at [468, 186] on div "Contracts" at bounding box center [463, 190] width 28 height 9
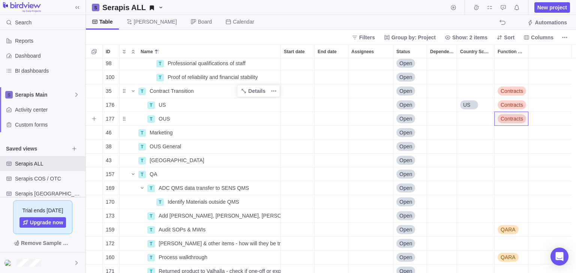
click at [476, 123] on div "Country Scope" at bounding box center [475, 118] width 37 height 13
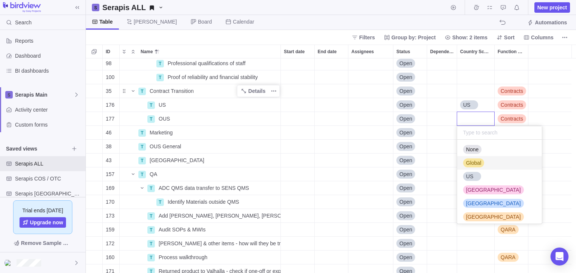
click at [476, 160] on span "Global" at bounding box center [473, 162] width 15 height 7
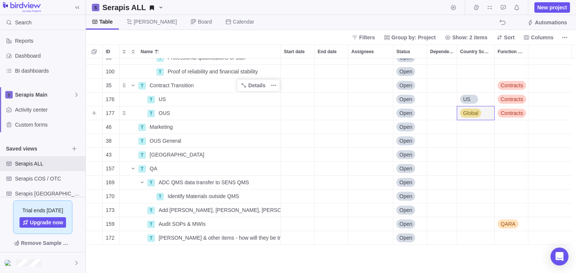
scroll to position [180, 0]
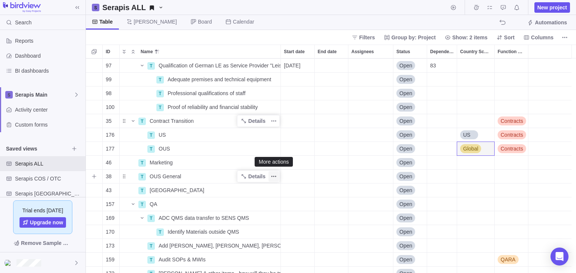
click at [275, 177] on icon "More actions" at bounding box center [274, 177] width 6 height 6
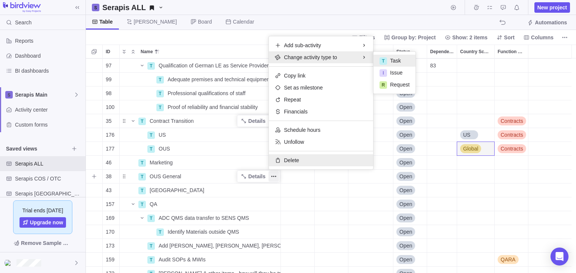
click at [303, 158] on div "Delete" at bounding box center [321, 160] width 104 height 12
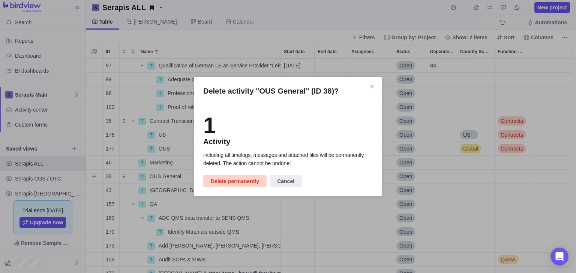
click at [235, 181] on span "Delete permanently" at bounding box center [235, 181] width 48 height 9
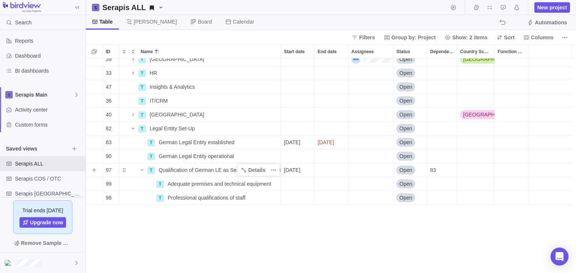
scroll to position [0, 0]
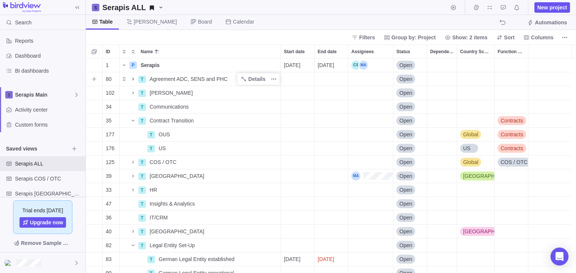
click at [132, 79] on icon "Name" at bounding box center [133, 79] width 6 height 6
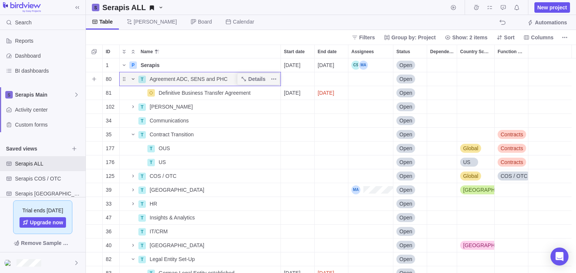
click at [132, 79] on icon "Name" at bounding box center [133, 78] width 3 height 1
